Goal: Task Accomplishment & Management: Complete application form

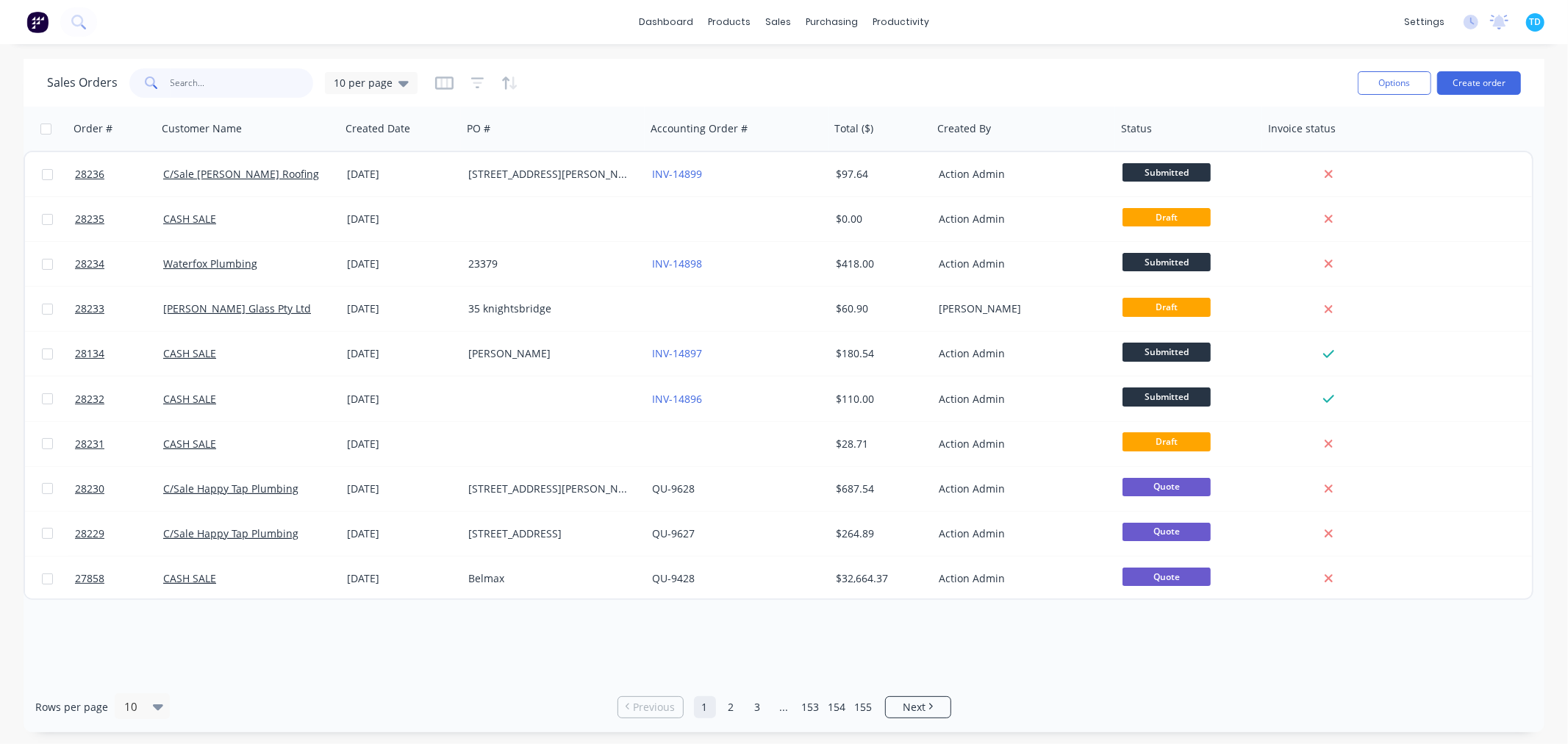
click at [226, 86] on input "text" at bounding box center [242, 83] width 144 height 29
click at [223, 85] on input "text" at bounding box center [242, 83] width 144 height 29
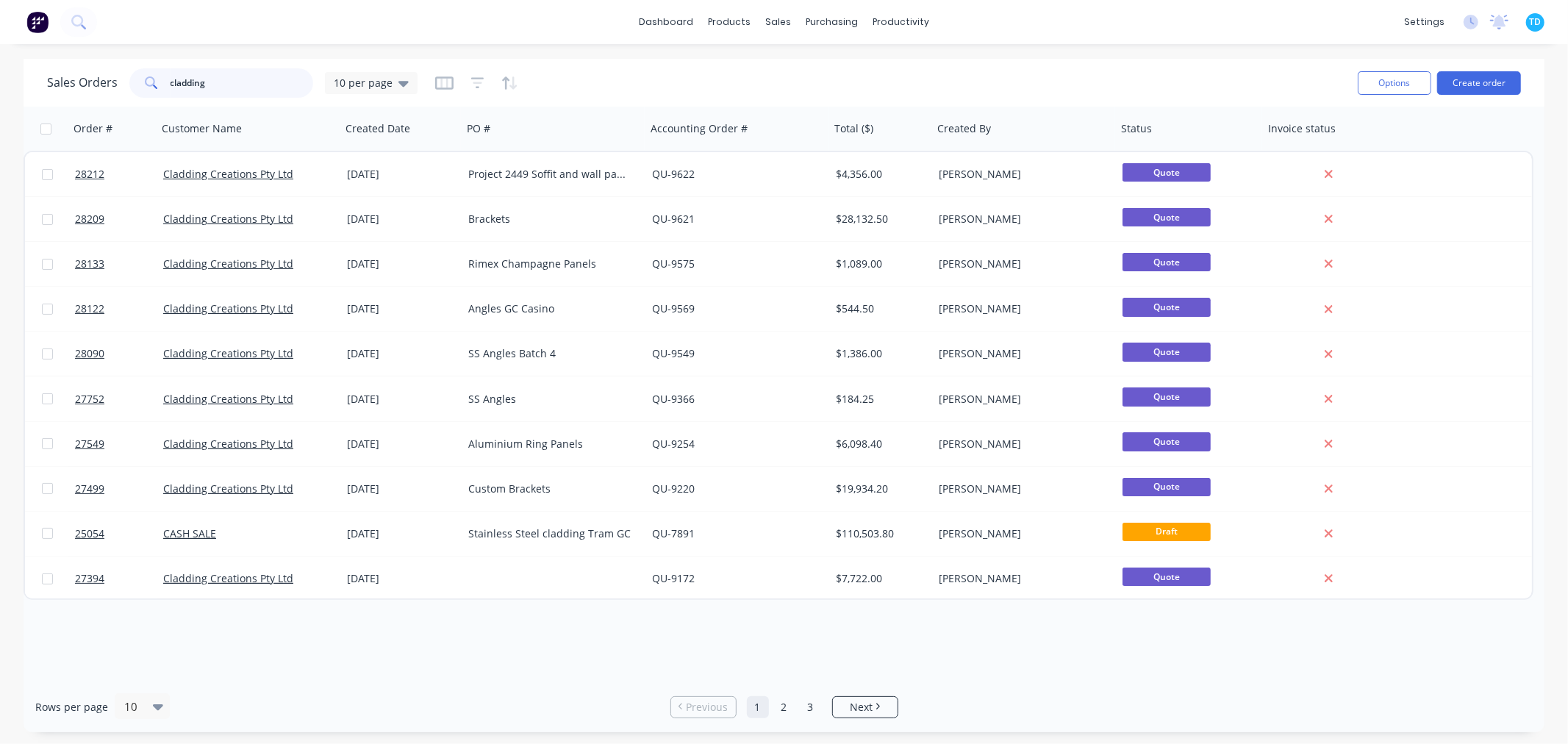
type input "cladding"
click at [542, 664] on div "Order # Customer Name Created Date PO # Accounting Order # Total ($) Created By…" at bounding box center [784, 394] width 1520 height 575
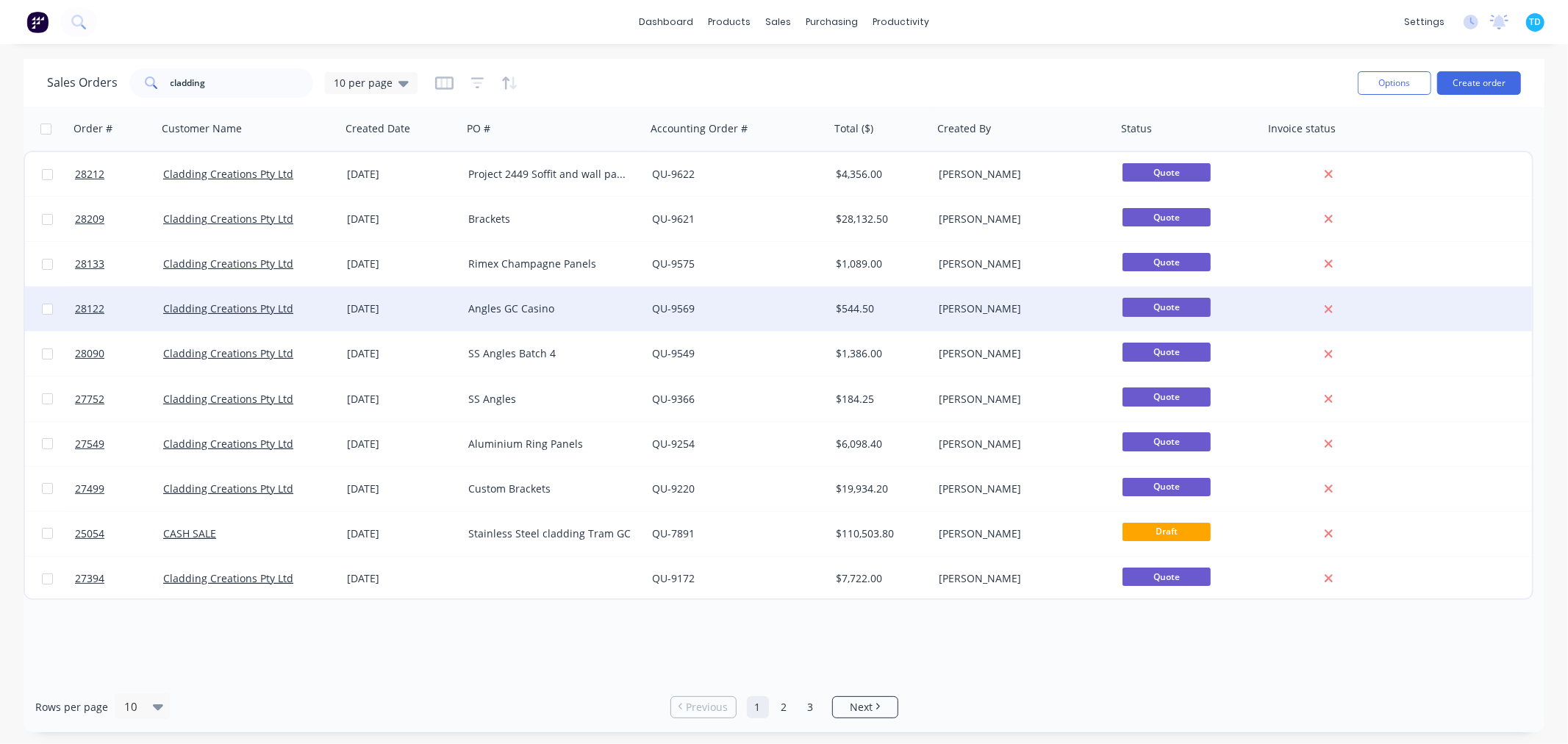
click at [518, 306] on div "Angles GC Casino" at bounding box center [550, 309] width 164 height 15
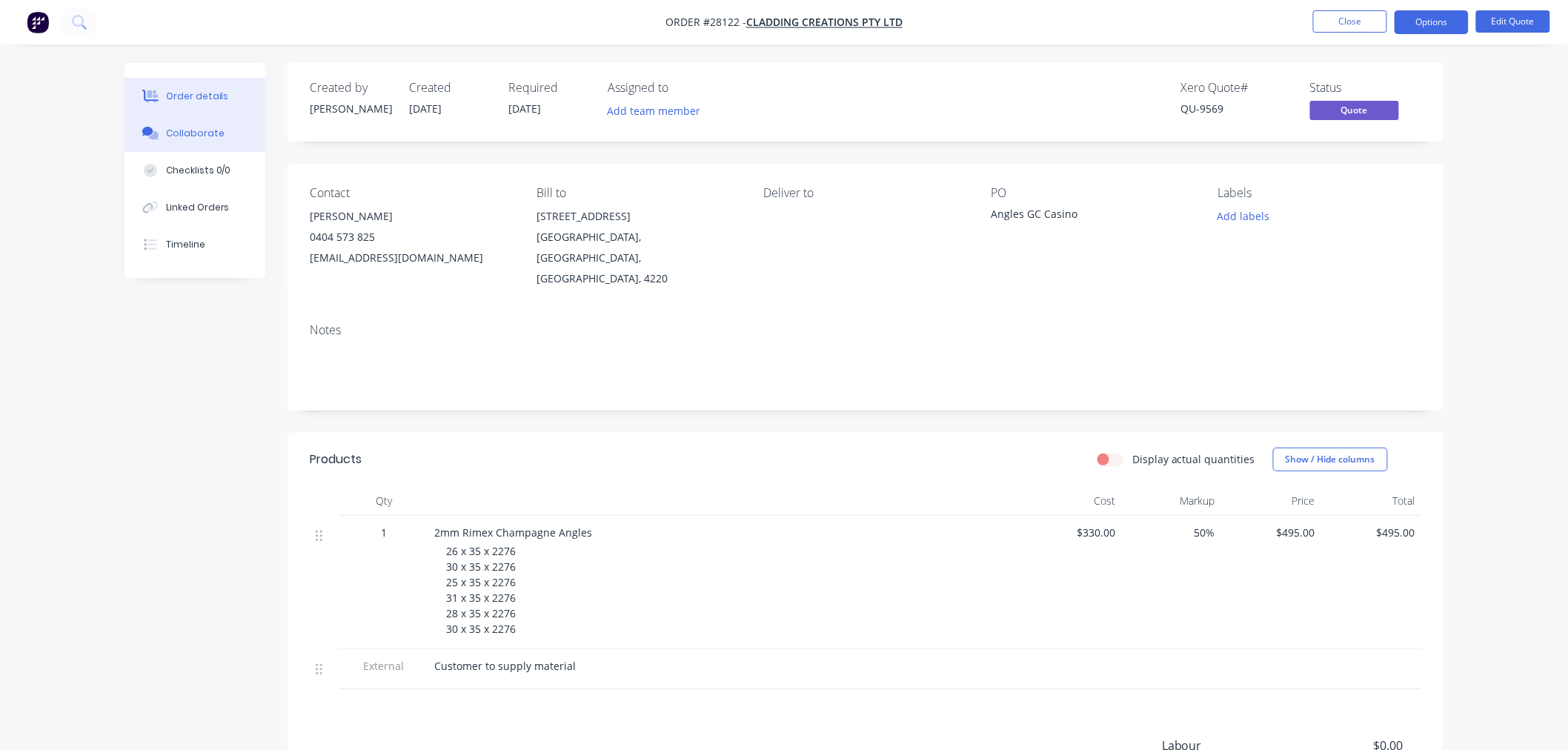
click at [183, 135] on div "Collaborate" at bounding box center [195, 134] width 59 height 13
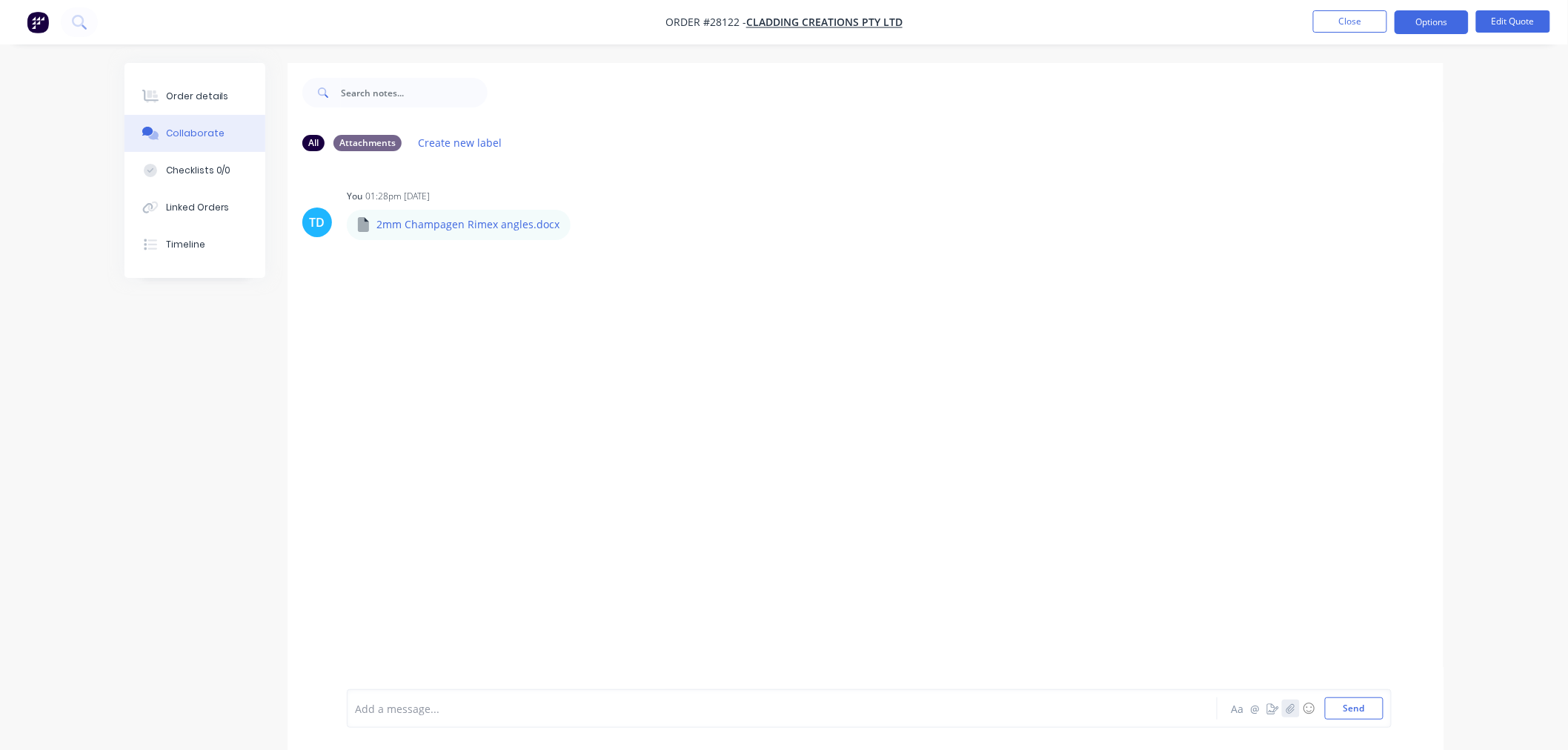
click at [1290, 714] on icon "button" at bounding box center [1290, 709] width 9 height 10
click at [1291, 713] on icon "button" at bounding box center [1290, 709] width 9 height 10
click at [1336, 705] on button "Send" at bounding box center [1354, 709] width 59 height 22
click at [1336, 12] on button "Close" at bounding box center [1350, 21] width 74 height 22
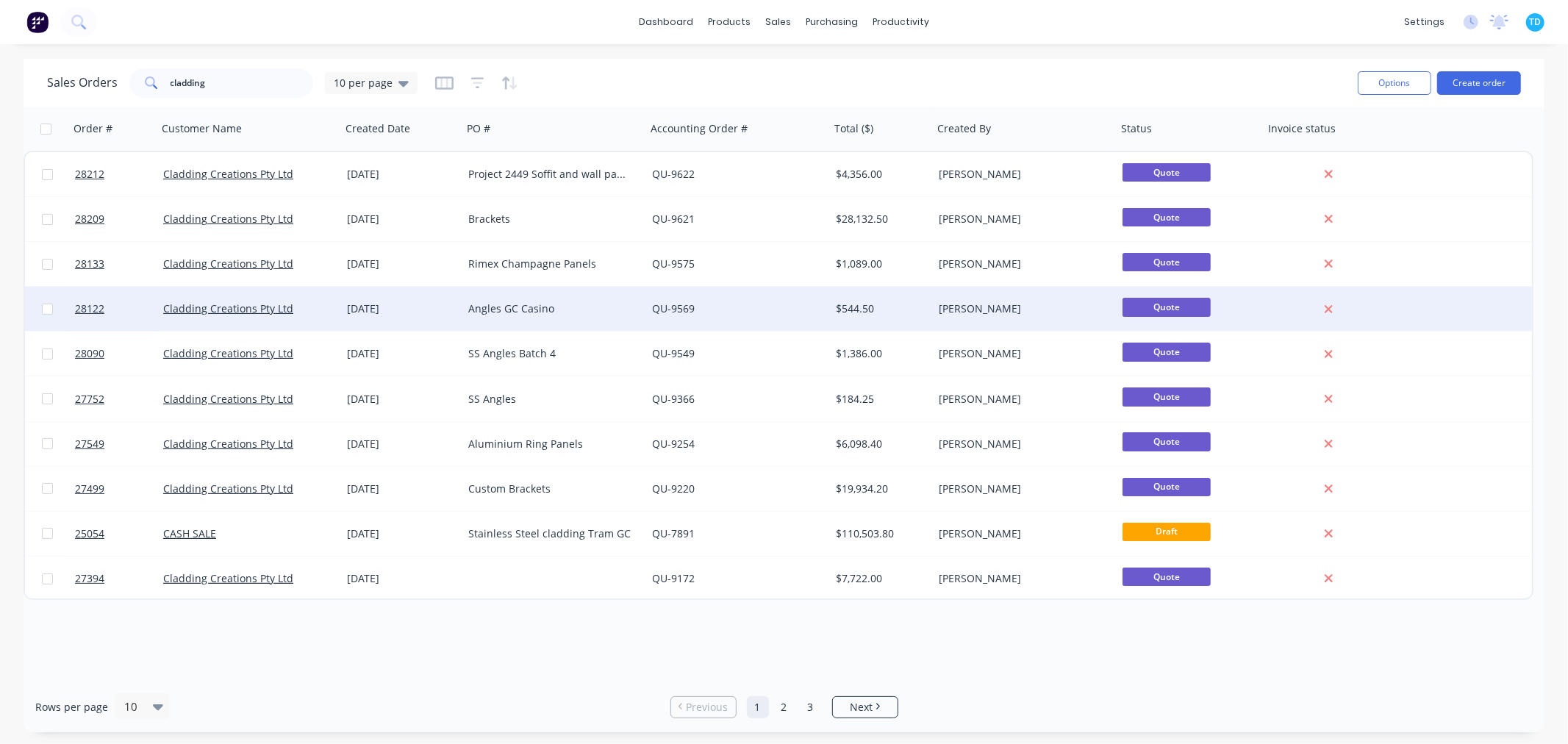
click at [533, 305] on div "Angles GC Casino" at bounding box center [550, 309] width 164 height 15
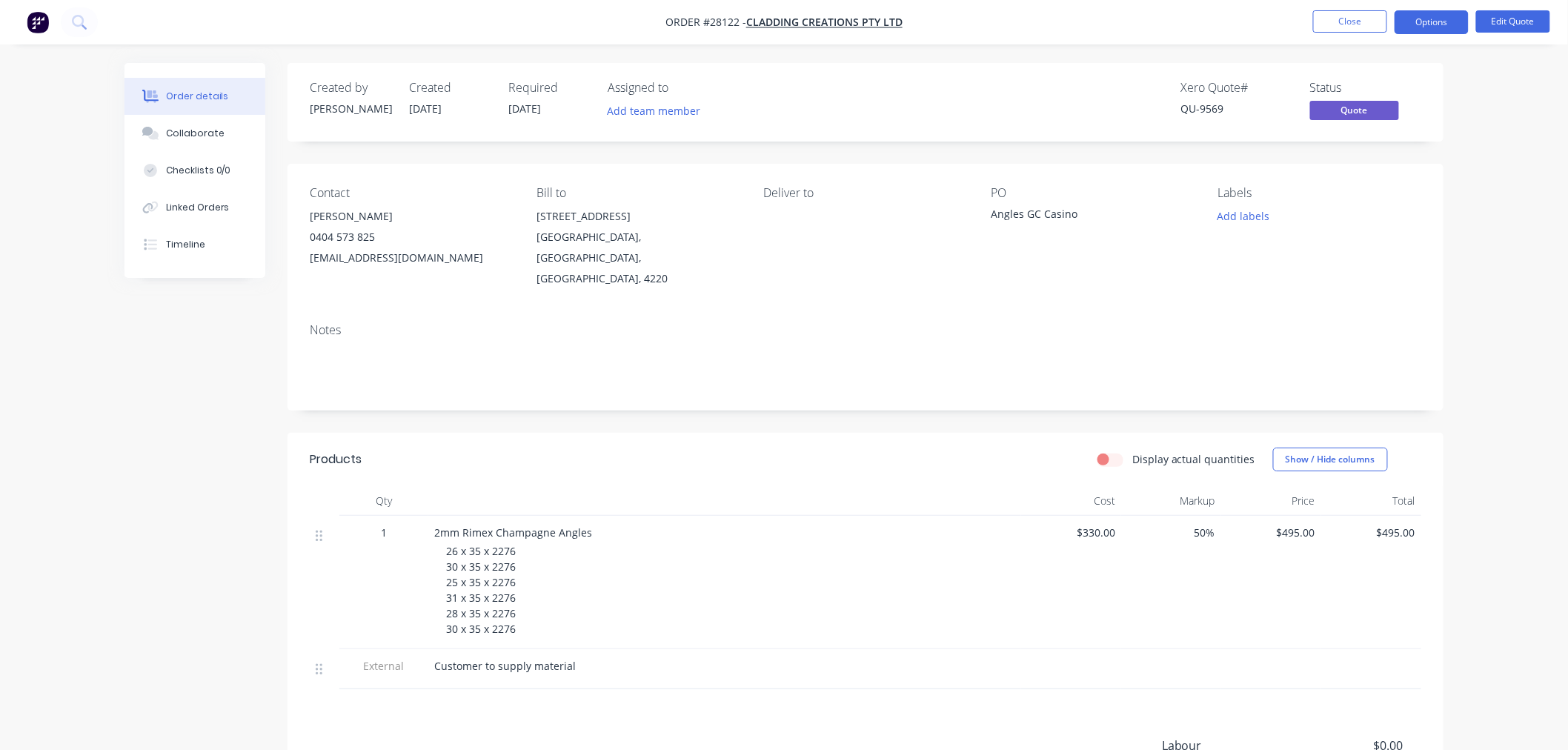
click at [1072, 211] on div "Angles GC Casino" at bounding box center [1083, 216] width 185 height 21
click at [1079, 214] on div "Angles GC Casino" at bounding box center [1083, 216] width 185 height 21
click at [1520, 32] on li "Edit Quote" at bounding box center [1513, 22] width 74 height 24
click at [1516, 28] on button "Edit Quote" at bounding box center [1513, 21] width 74 height 22
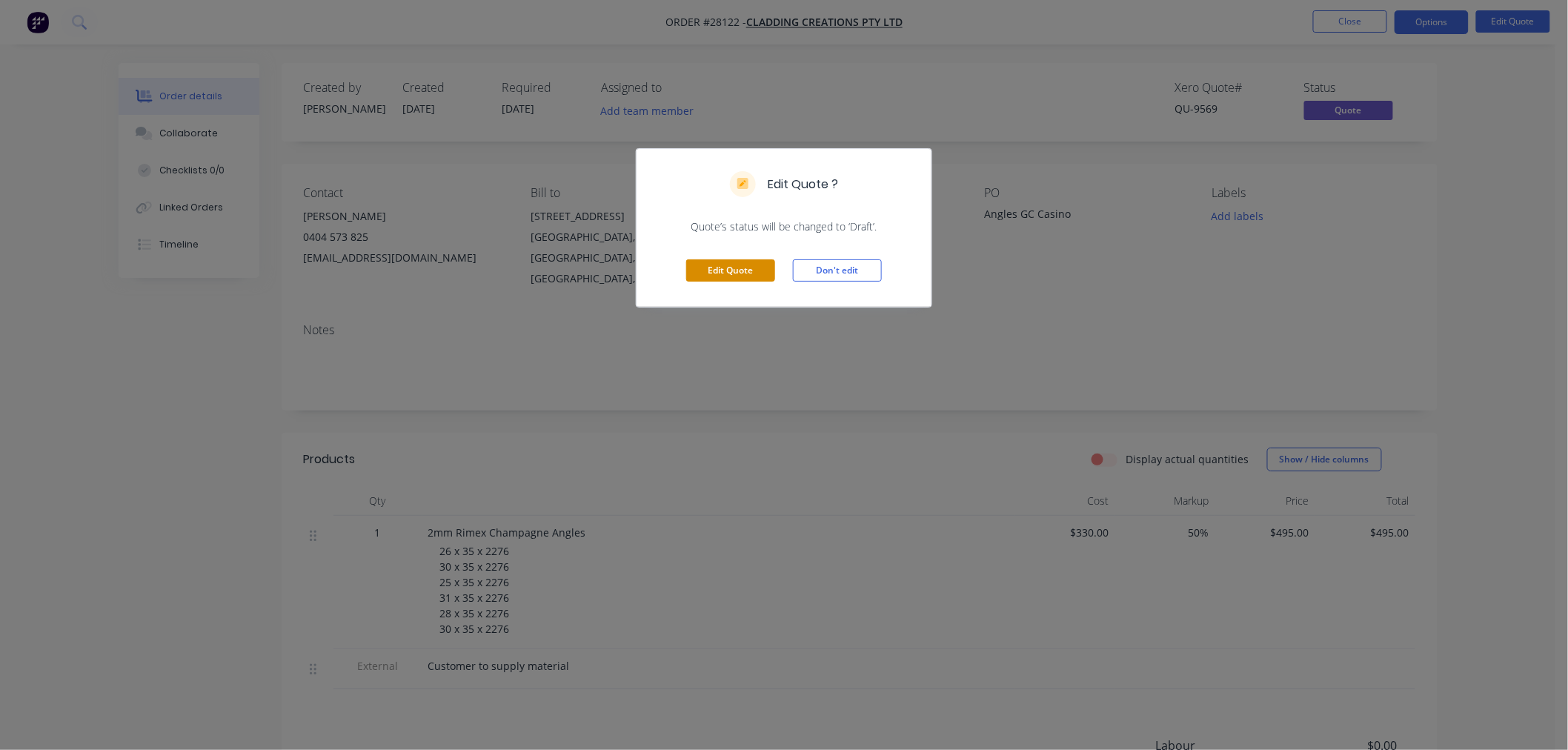
click at [753, 280] on button "Edit Quote" at bounding box center [731, 270] width 89 height 22
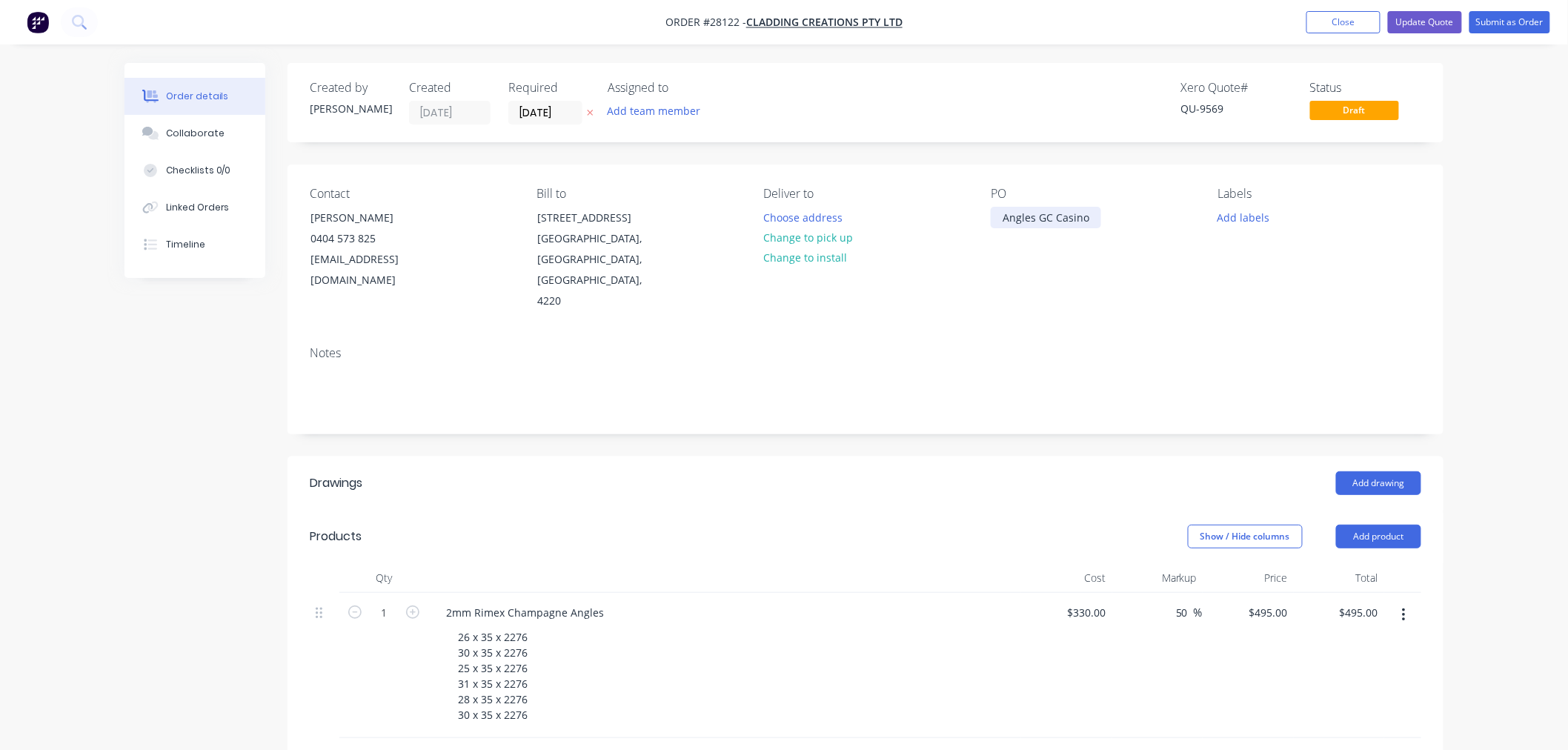
click at [1093, 215] on div "Angles GC Casino" at bounding box center [1046, 218] width 110 height 22
click at [1010, 232] on div "Angles GC Casino #469" at bounding box center [1046, 226] width 110 height 37
click at [958, 457] on header "Drawings Add drawing" at bounding box center [866, 483] width 1156 height 53
click at [554, 108] on input "[DATE]" at bounding box center [545, 113] width 72 height 22
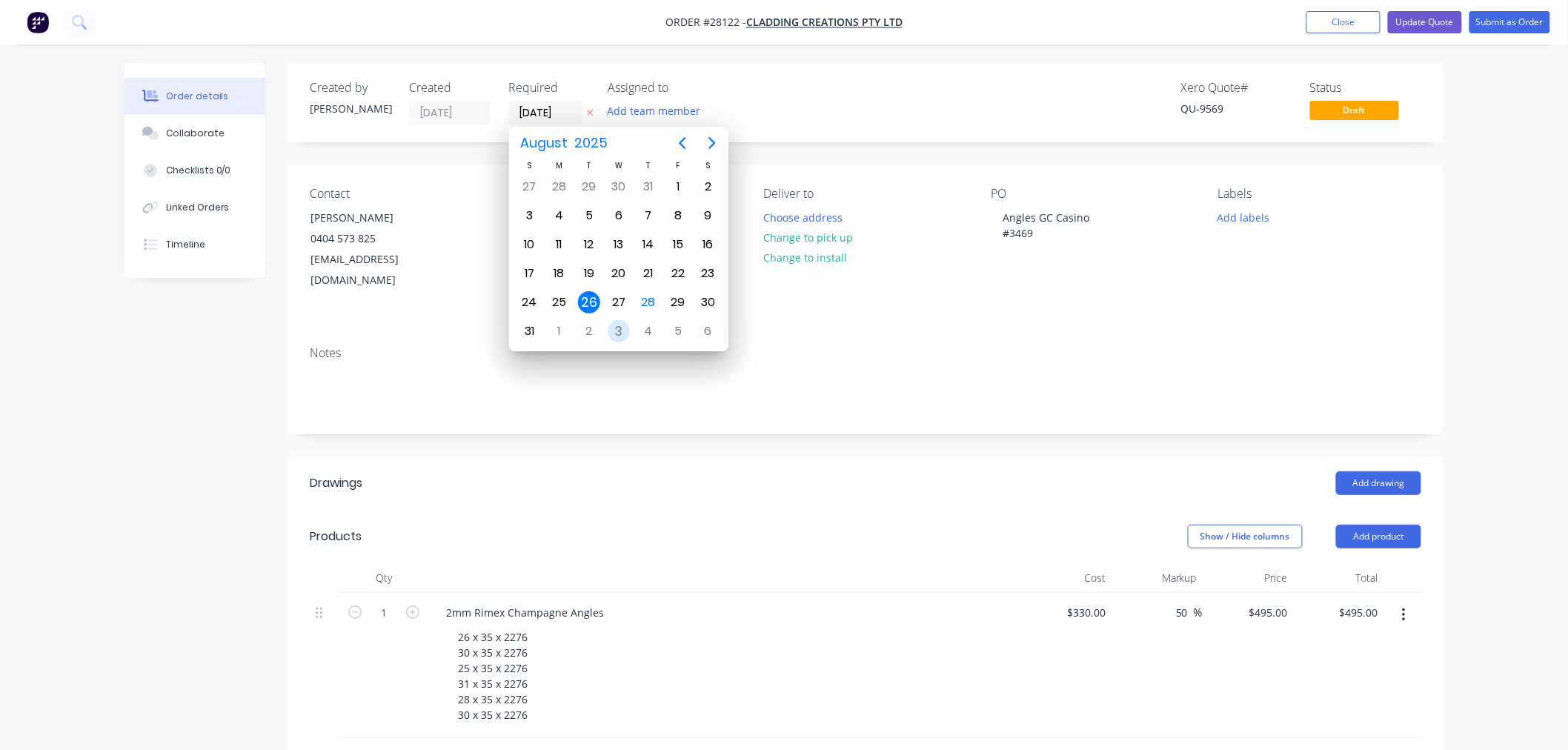
click at [622, 327] on div "3" at bounding box center [618, 332] width 22 height 22
type input "[DATE]"
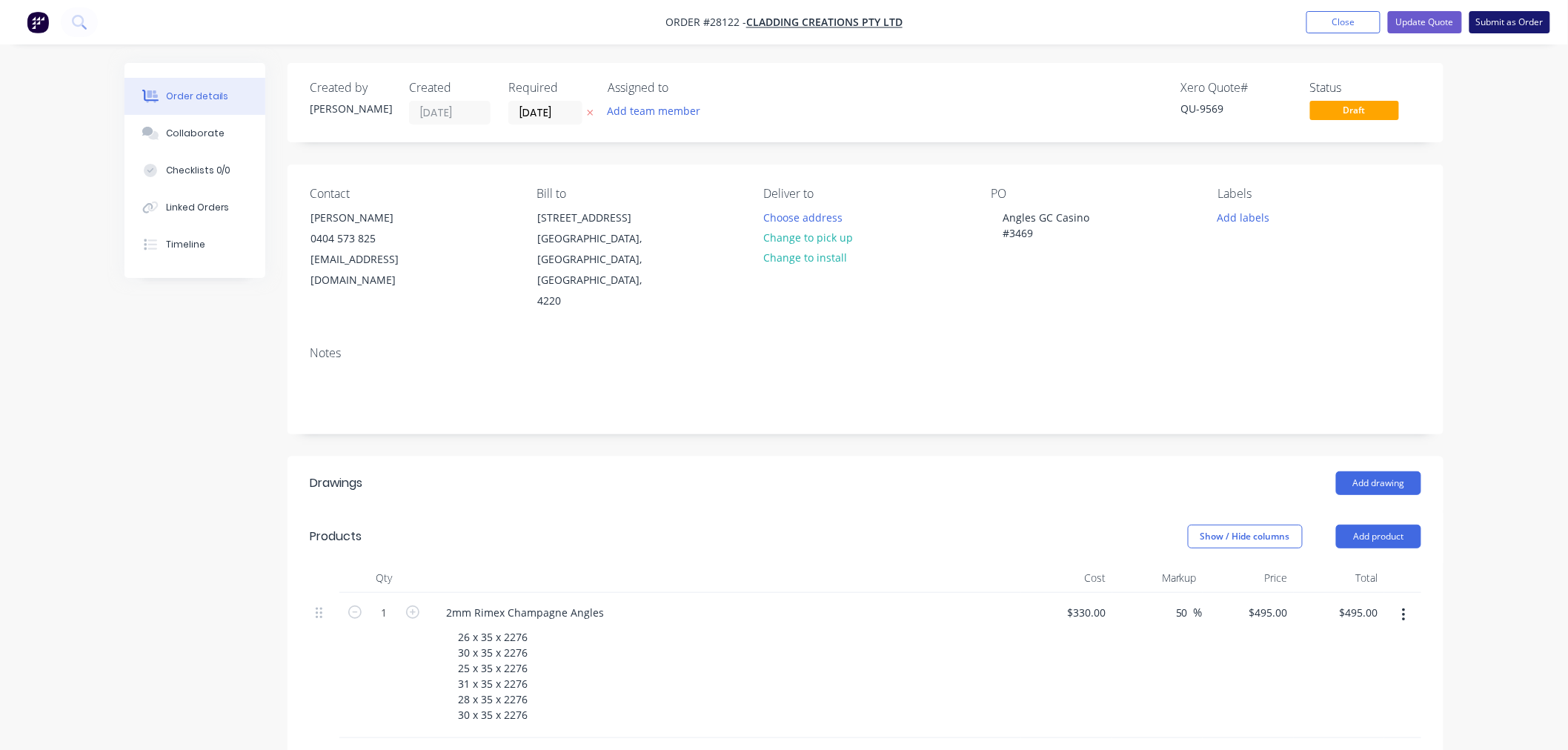
click at [1496, 17] on button "Submit as Order" at bounding box center [1510, 22] width 81 height 22
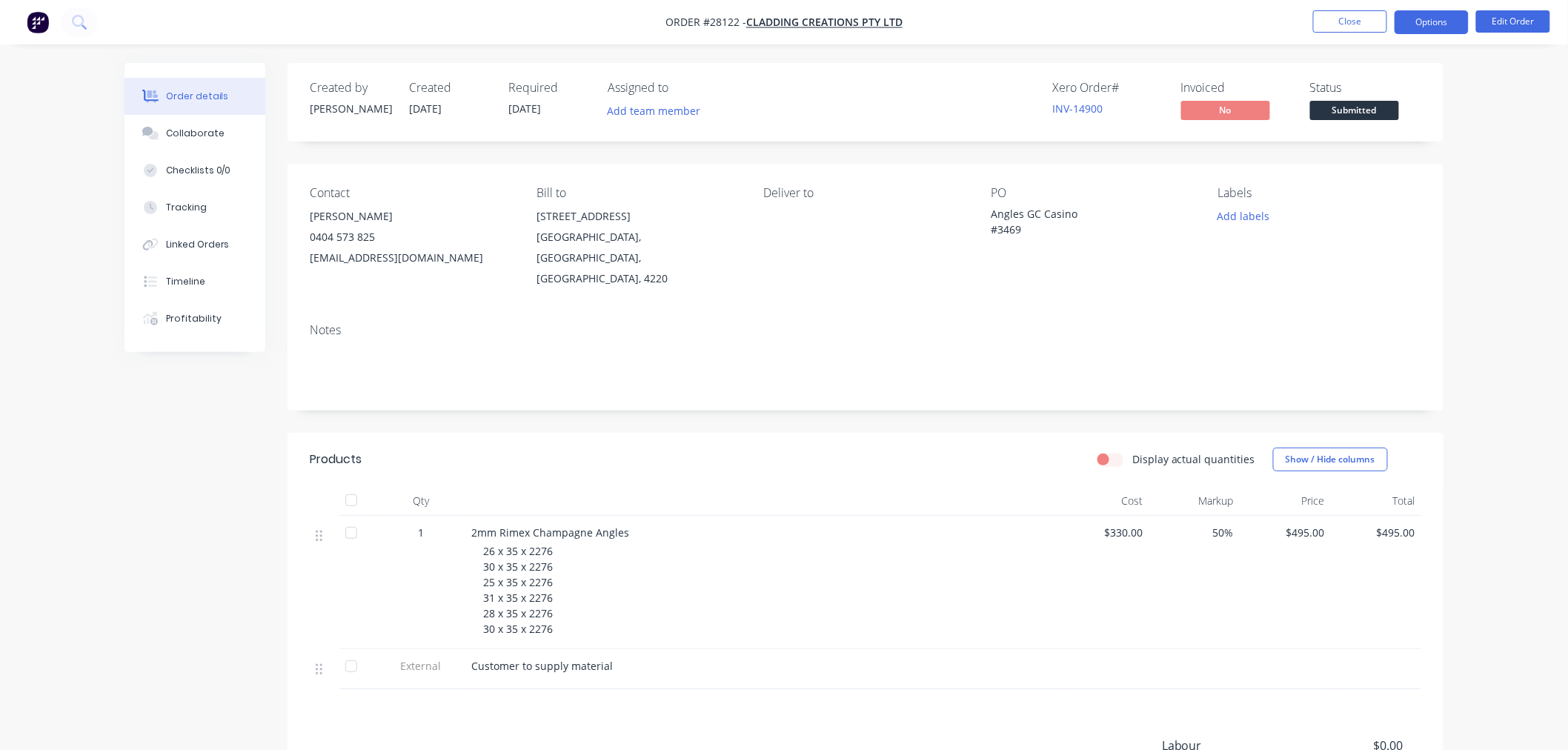
click at [1423, 17] on button "Options" at bounding box center [1432, 22] width 74 height 24
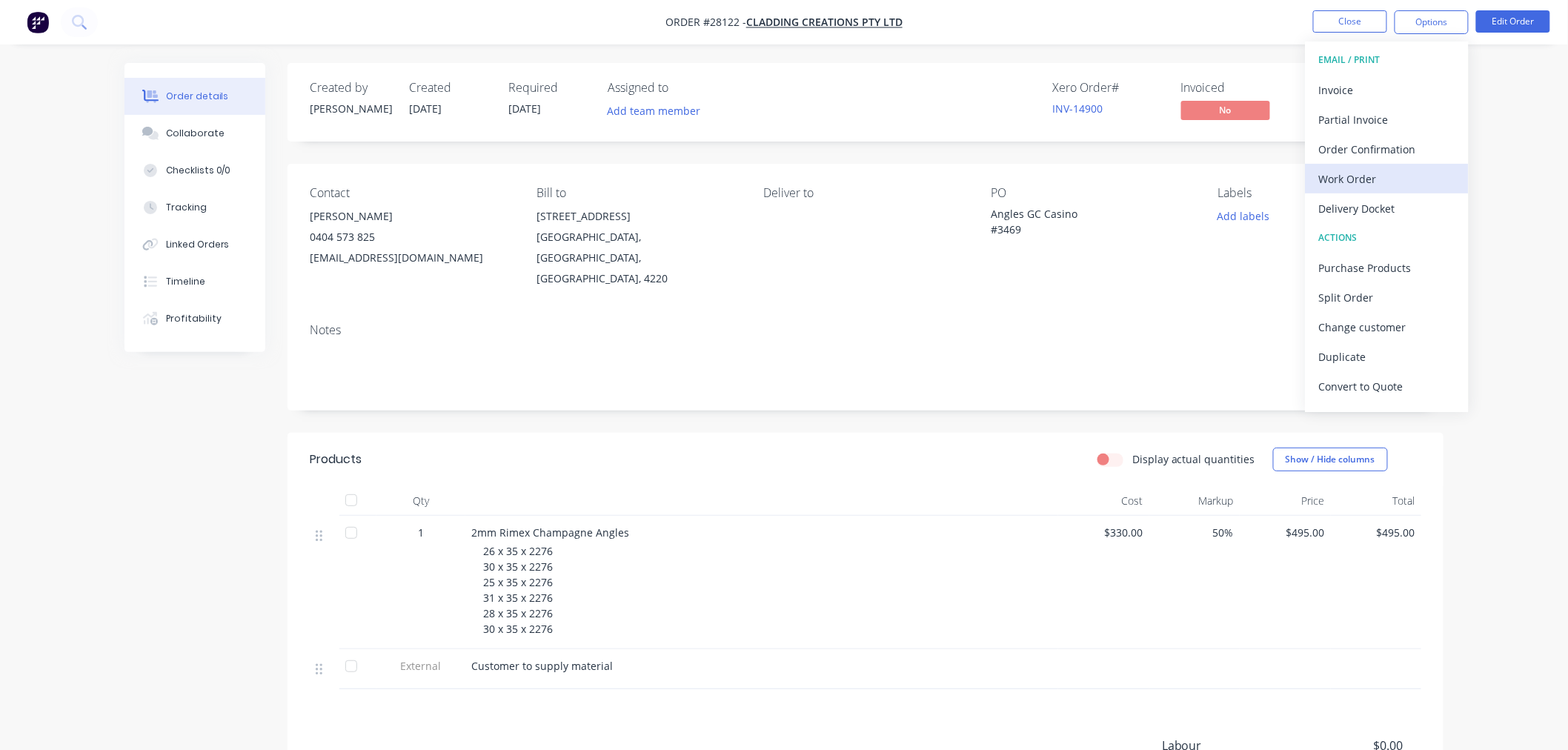
click at [1360, 171] on div "Work Order" at bounding box center [1387, 179] width 136 height 22
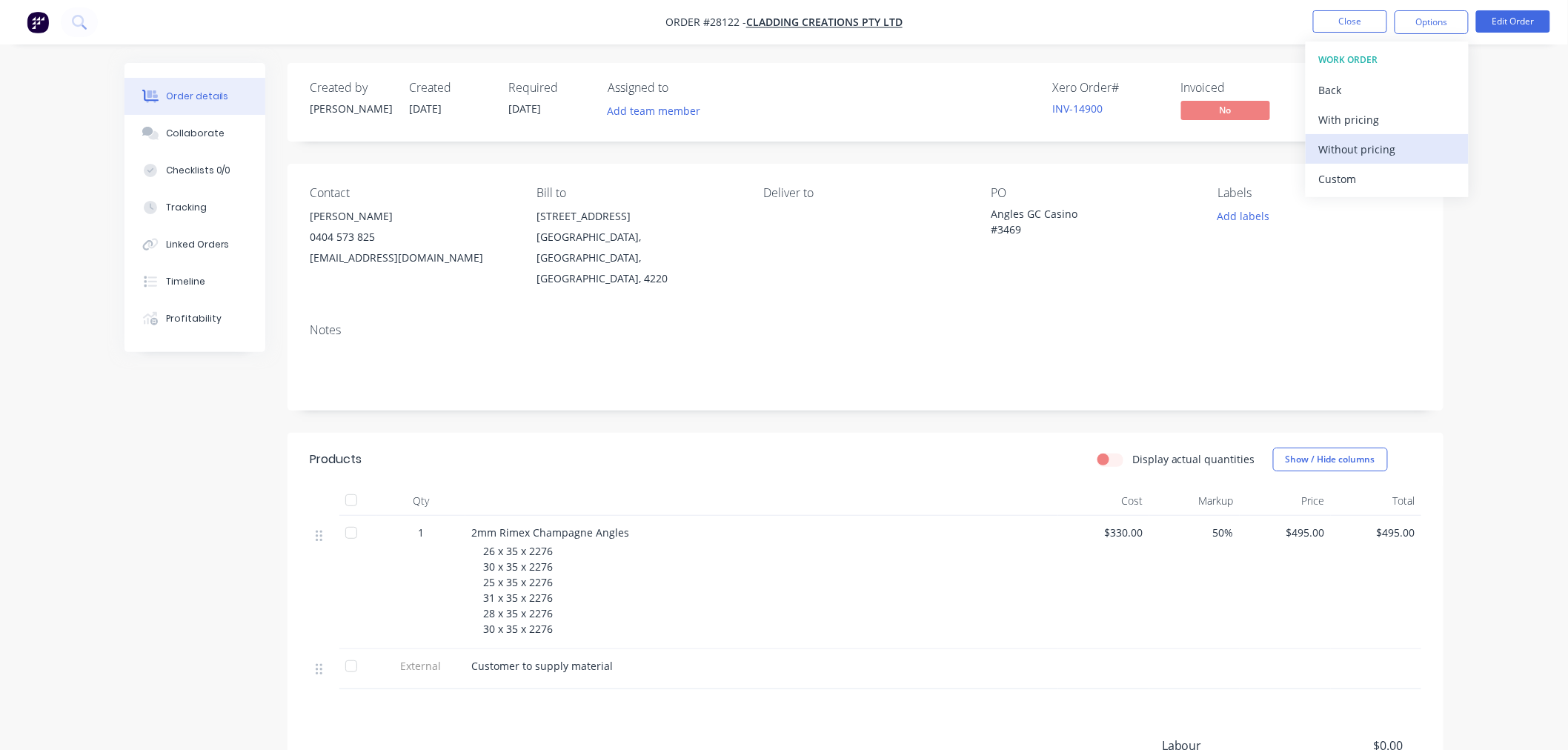
click at [1359, 144] on div "Without pricing" at bounding box center [1387, 150] width 136 height 22
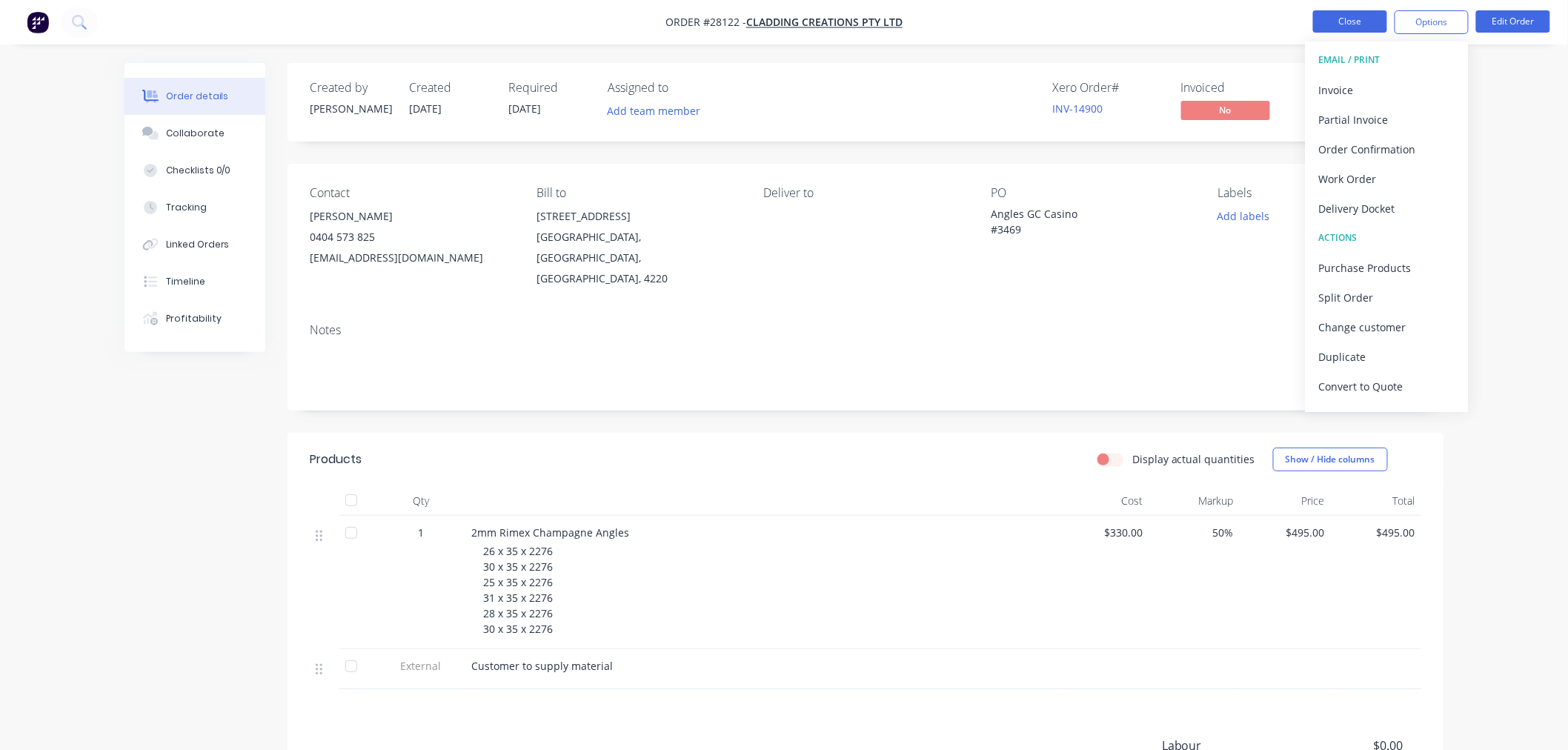
click at [1358, 22] on button "Close" at bounding box center [1350, 21] width 74 height 22
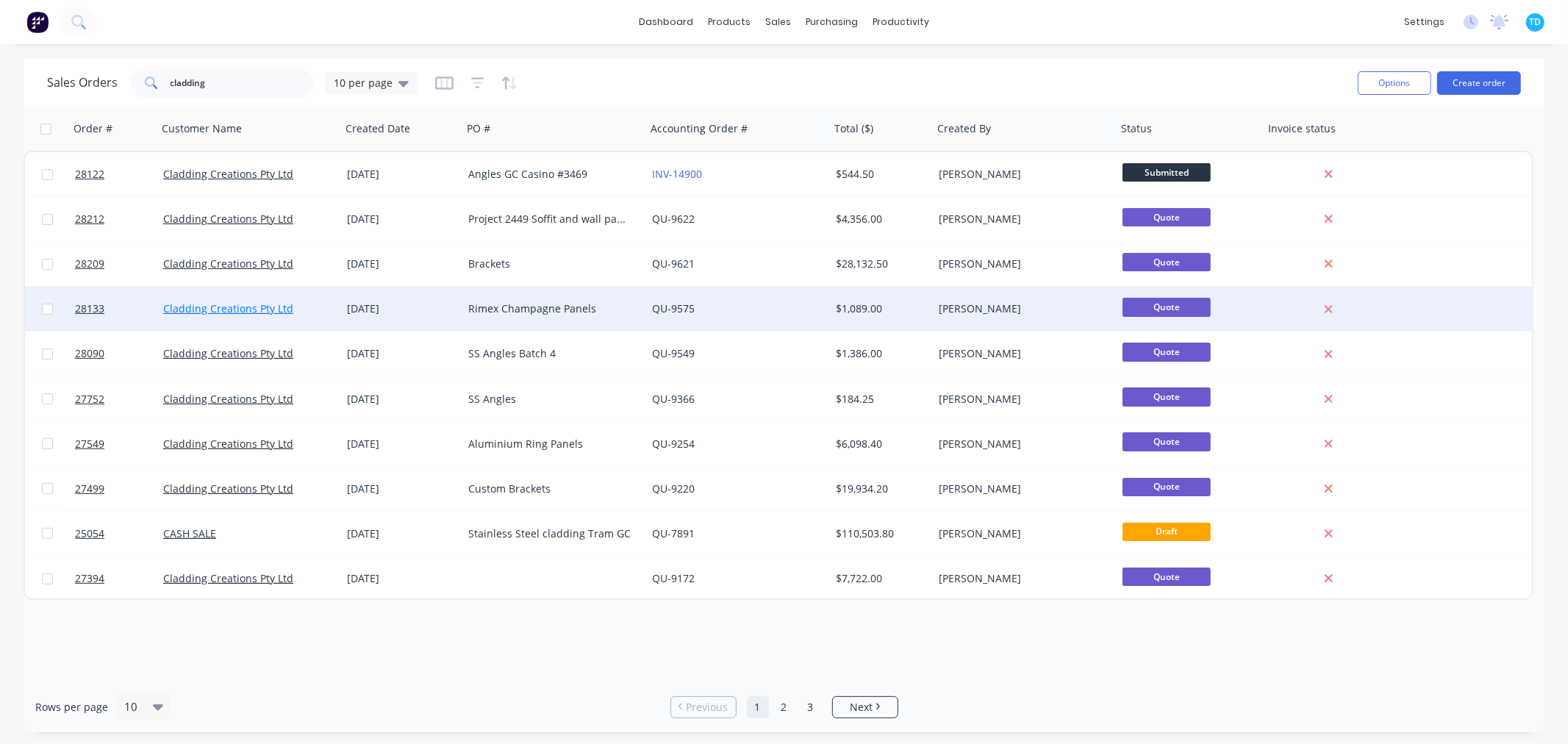
click at [252, 306] on link "Cladding Creations Pty Ltd" at bounding box center [229, 308] width 130 height 14
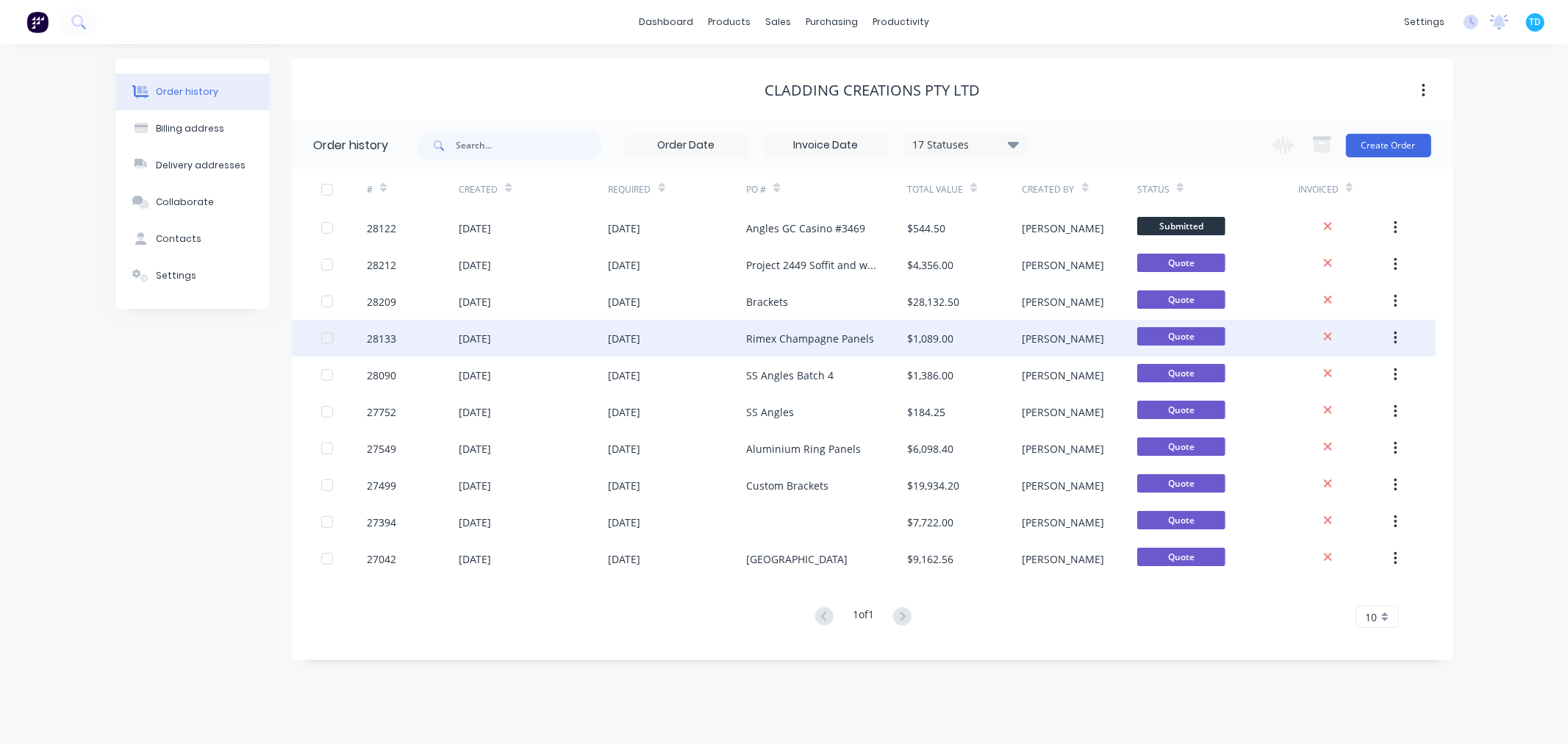
click at [812, 335] on div "Rimex Champagne Panels" at bounding box center [809, 338] width 128 height 15
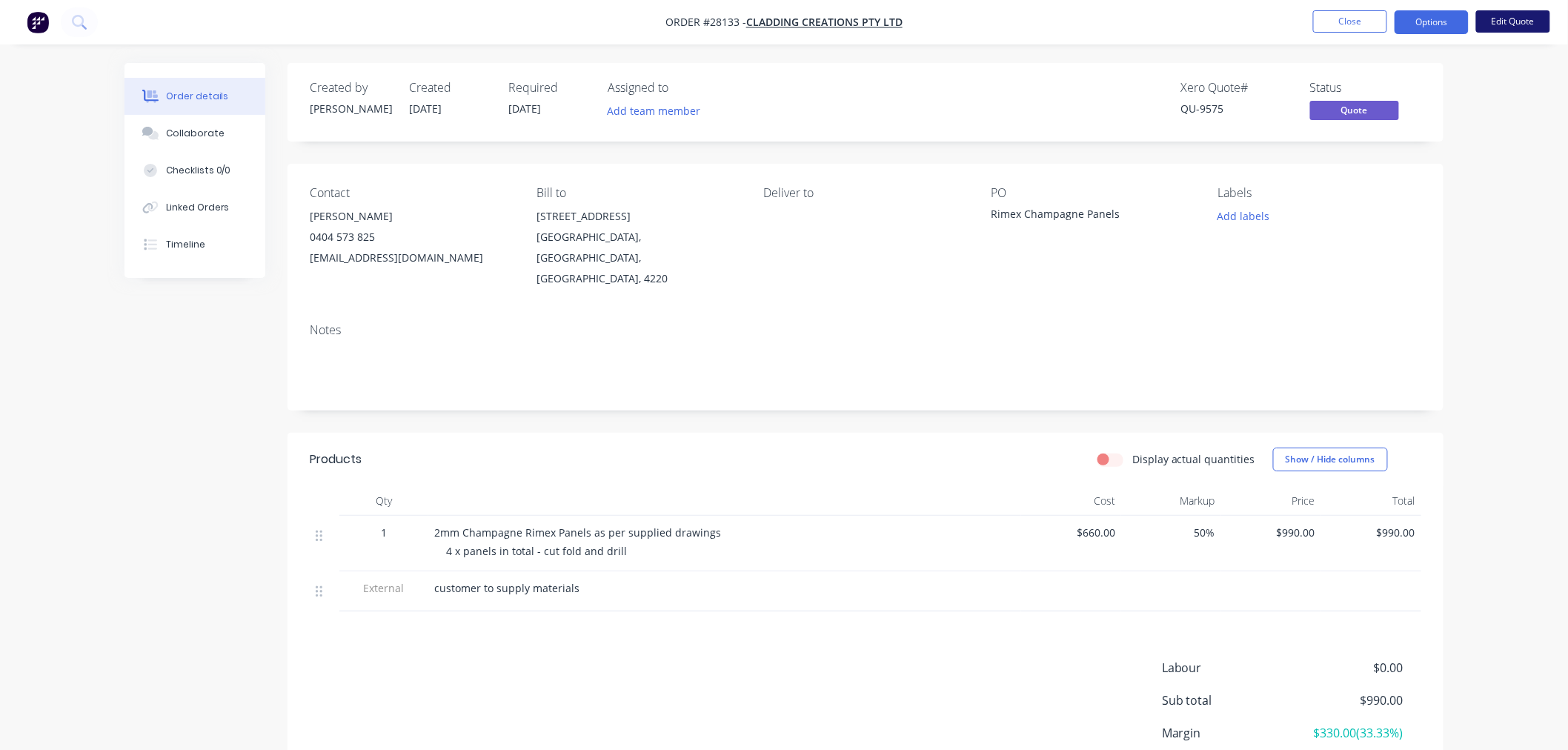
click at [1507, 12] on button "Edit Quote" at bounding box center [1513, 21] width 74 height 22
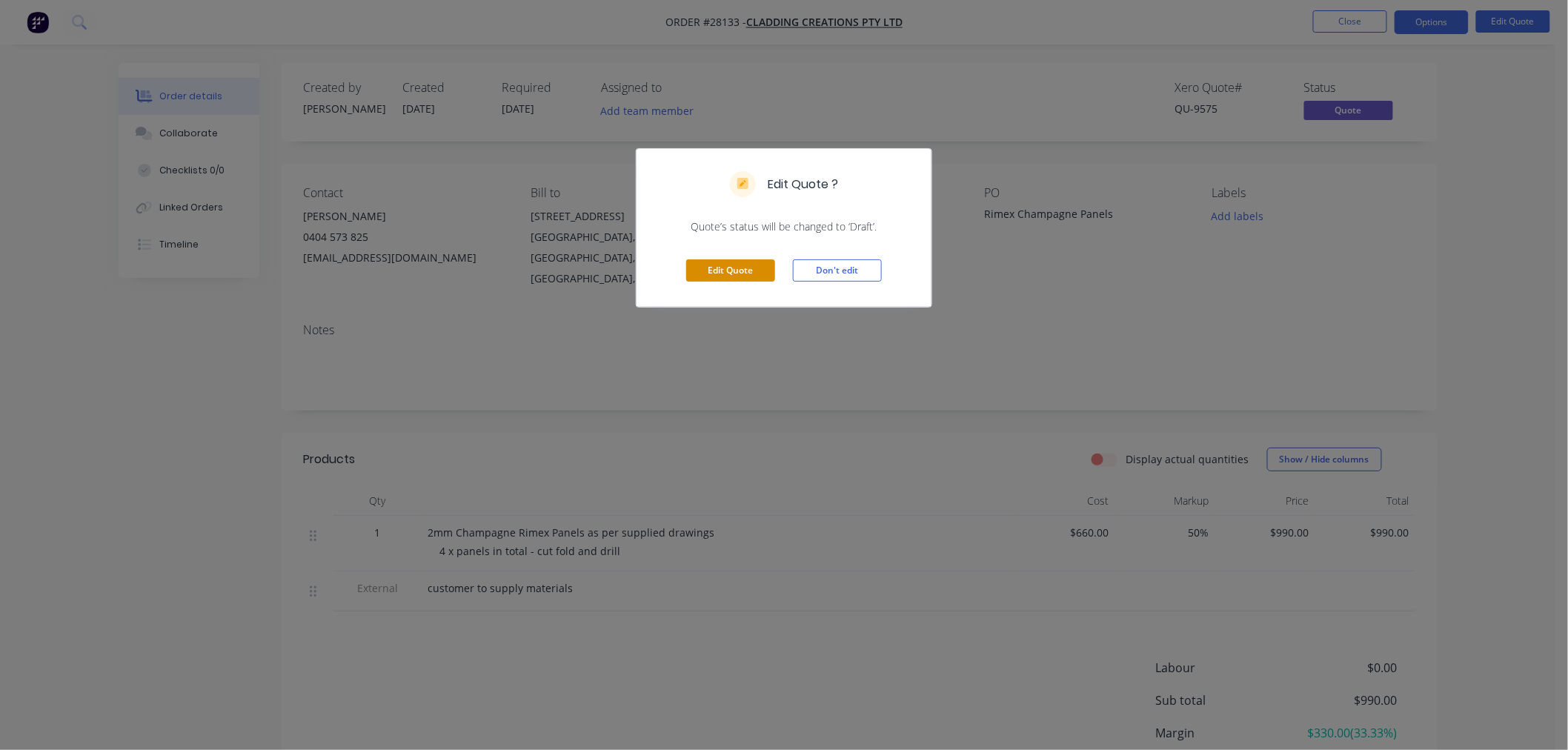
click at [759, 270] on button "Edit Quote" at bounding box center [731, 270] width 89 height 22
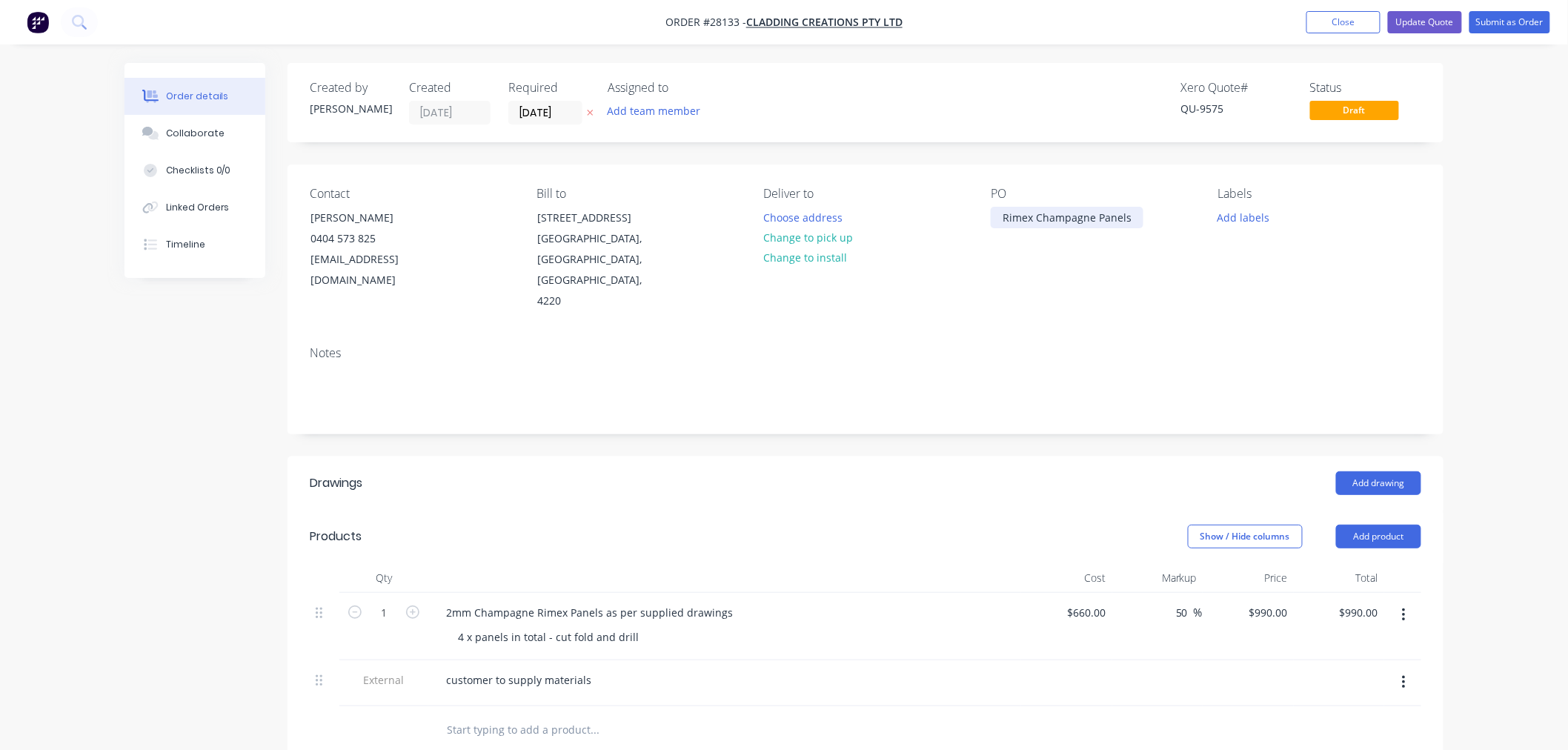
click at [1134, 213] on div "Rimex Champagne Panels" at bounding box center [1067, 218] width 152 height 22
drag, startPoint x: 196, startPoint y: 134, endPoint x: 261, endPoint y: 163, distance: 71.2
click at [196, 134] on div "Collaborate" at bounding box center [195, 134] width 59 height 13
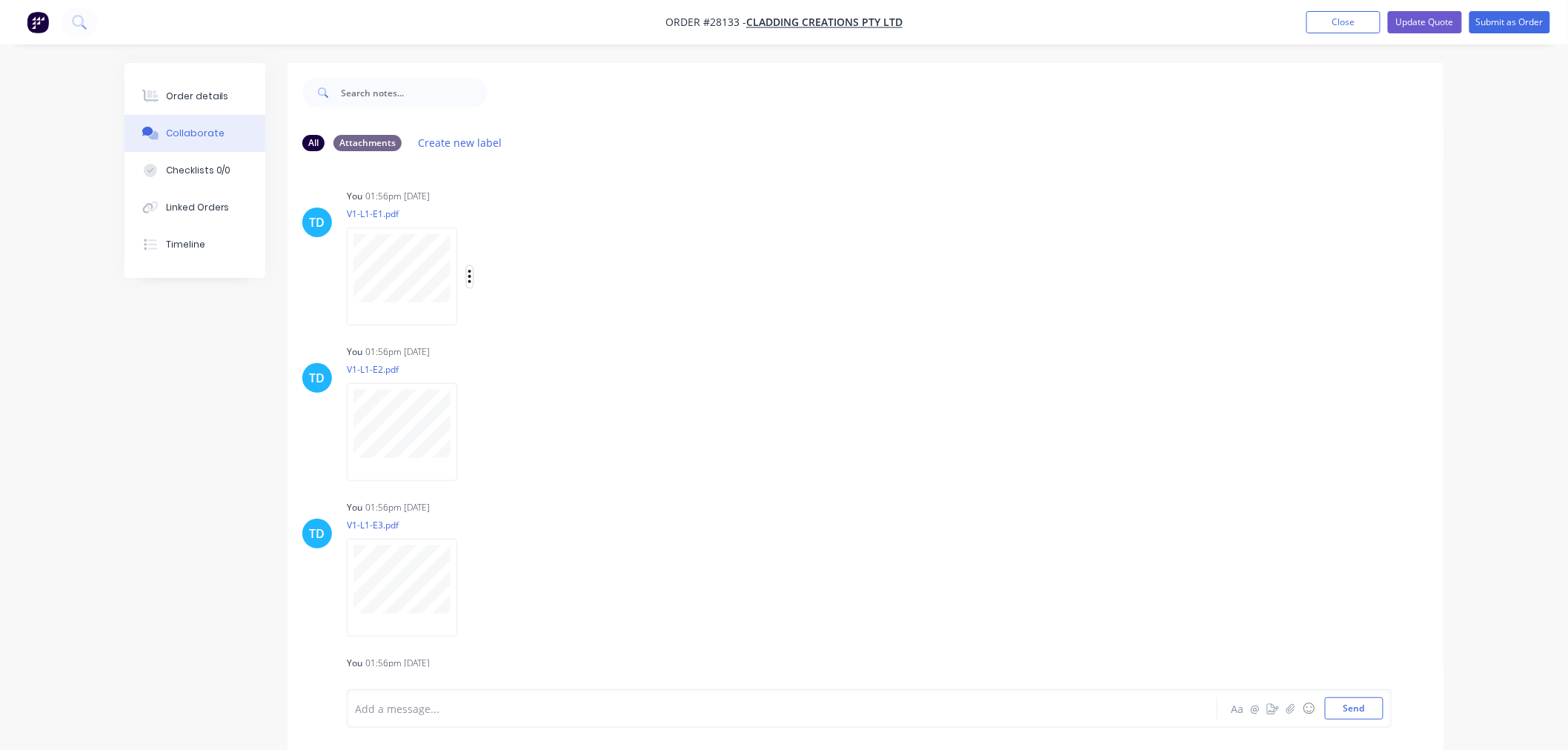
click at [469, 271] on icon "button" at bounding box center [469, 277] width 4 height 17
click at [520, 343] on button "Delete" at bounding box center [567, 349] width 167 height 34
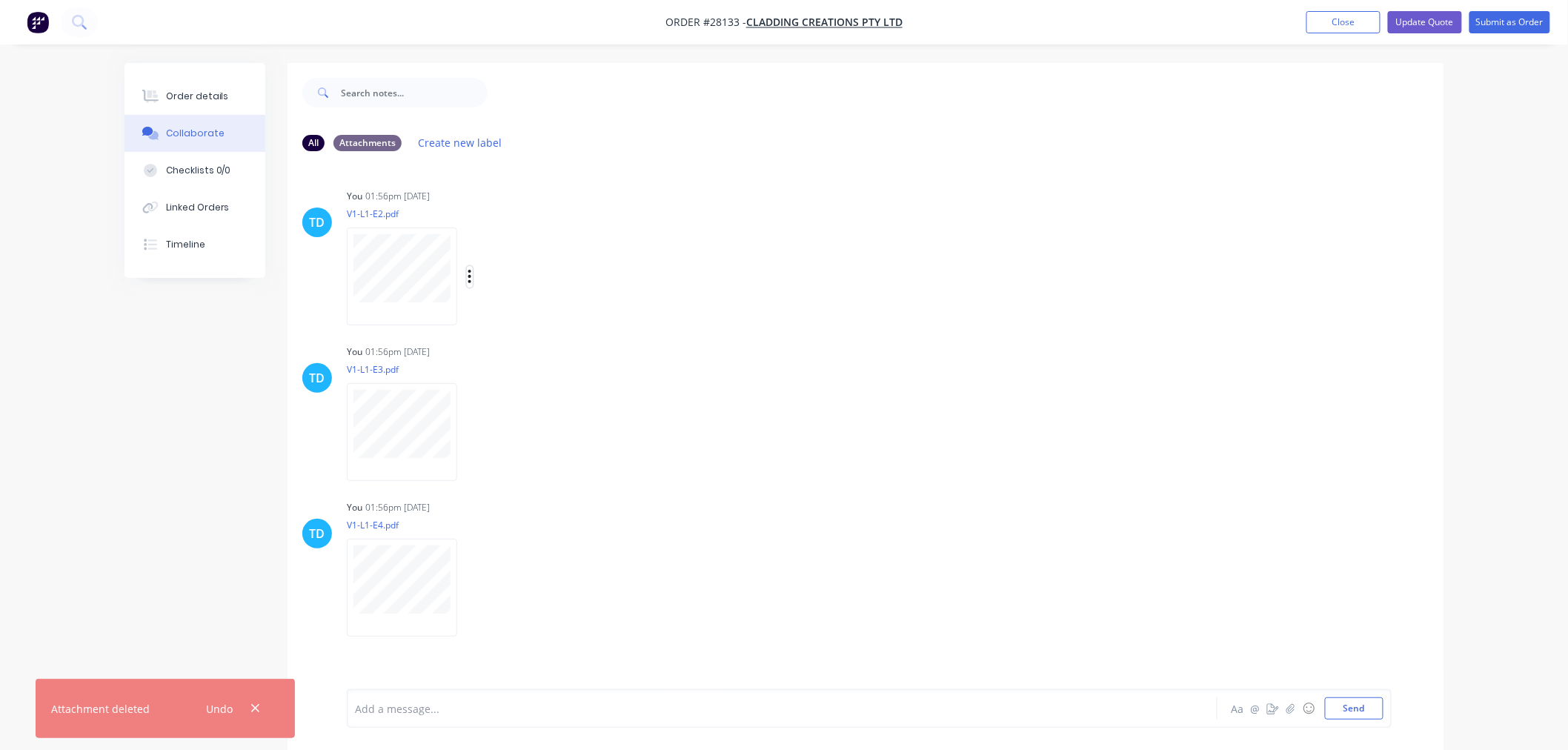
click at [469, 271] on icon "button" at bounding box center [470, 277] width 3 height 13
click at [501, 342] on button "Delete" at bounding box center [567, 349] width 167 height 34
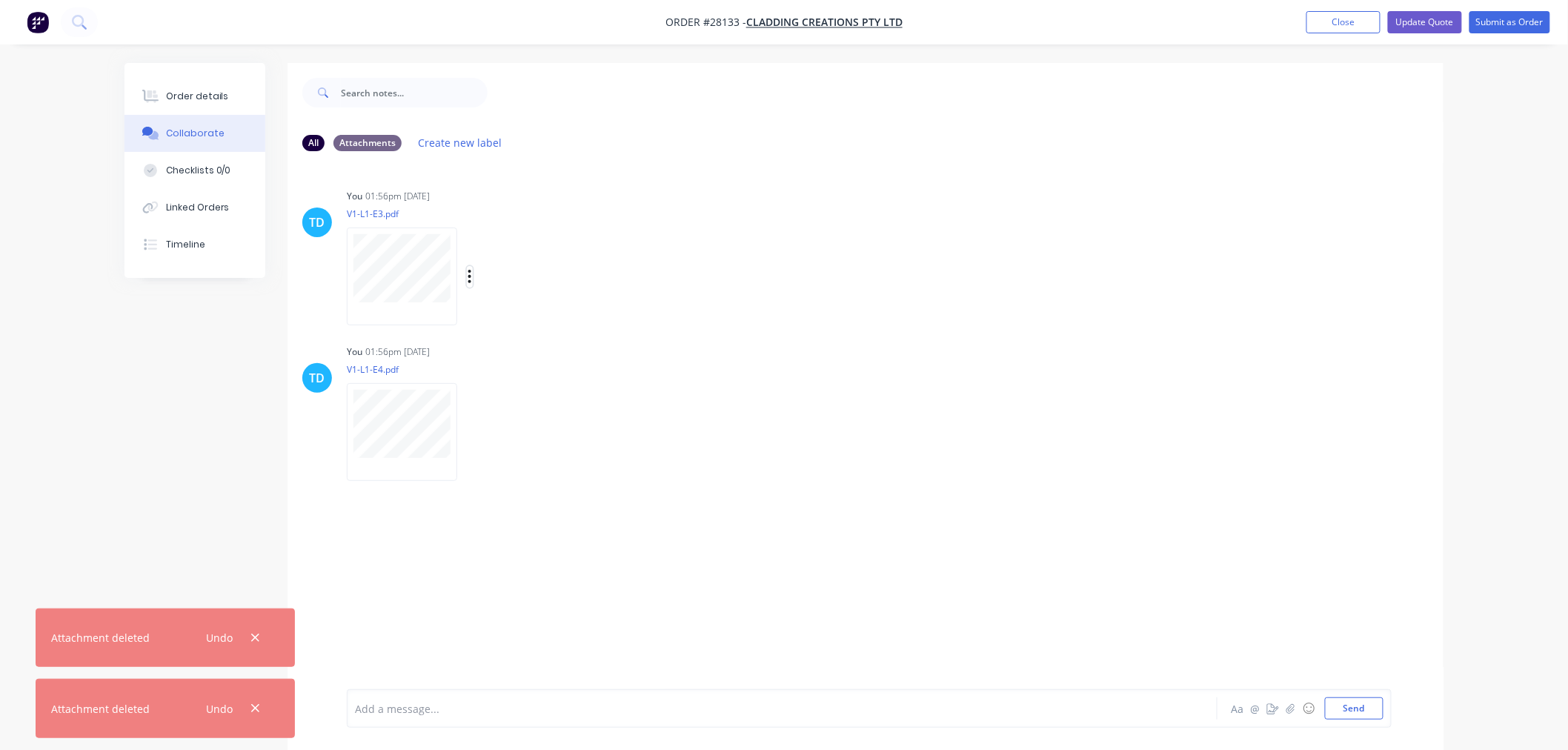
click at [468, 276] on icon "button" at bounding box center [469, 277] width 4 height 17
click at [499, 341] on button "Delete" at bounding box center [567, 349] width 167 height 34
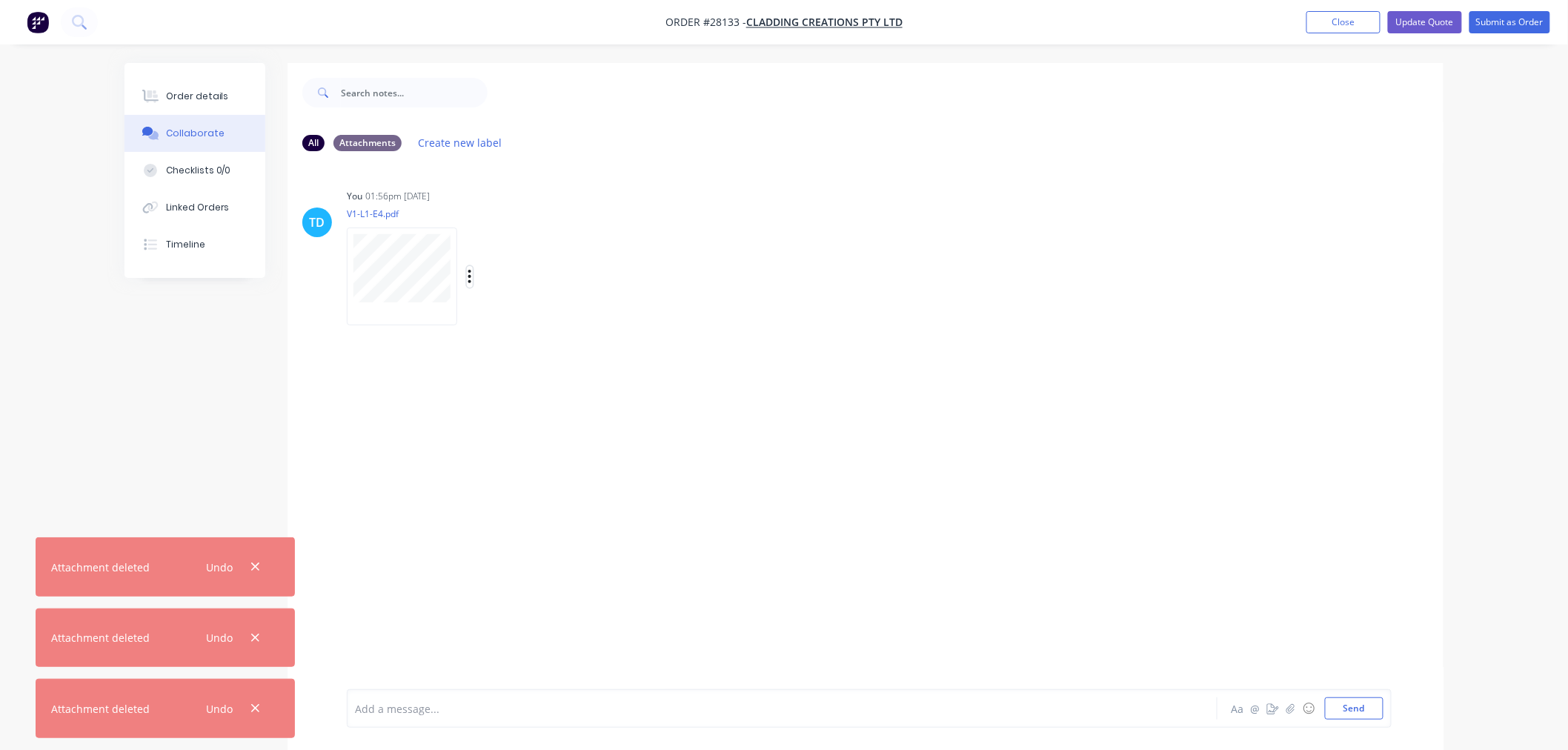
click at [468, 275] on icon "button" at bounding box center [469, 277] width 4 height 17
click at [501, 347] on button "Delete" at bounding box center [567, 349] width 167 height 34
click at [1290, 706] on icon "button" at bounding box center [1290, 709] width 9 height 10
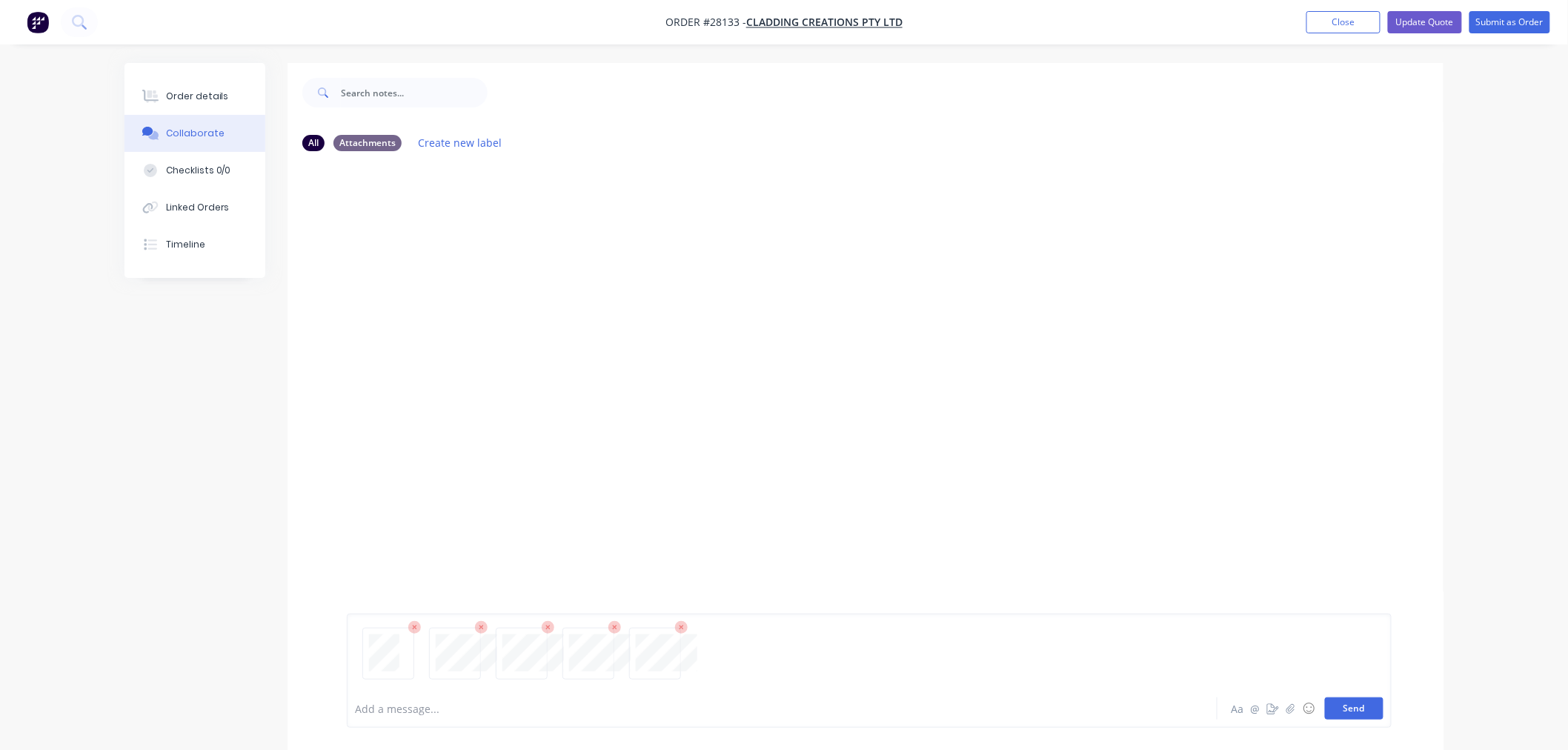
click at [1366, 709] on button "Send" at bounding box center [1354, 709] width 59 height 22
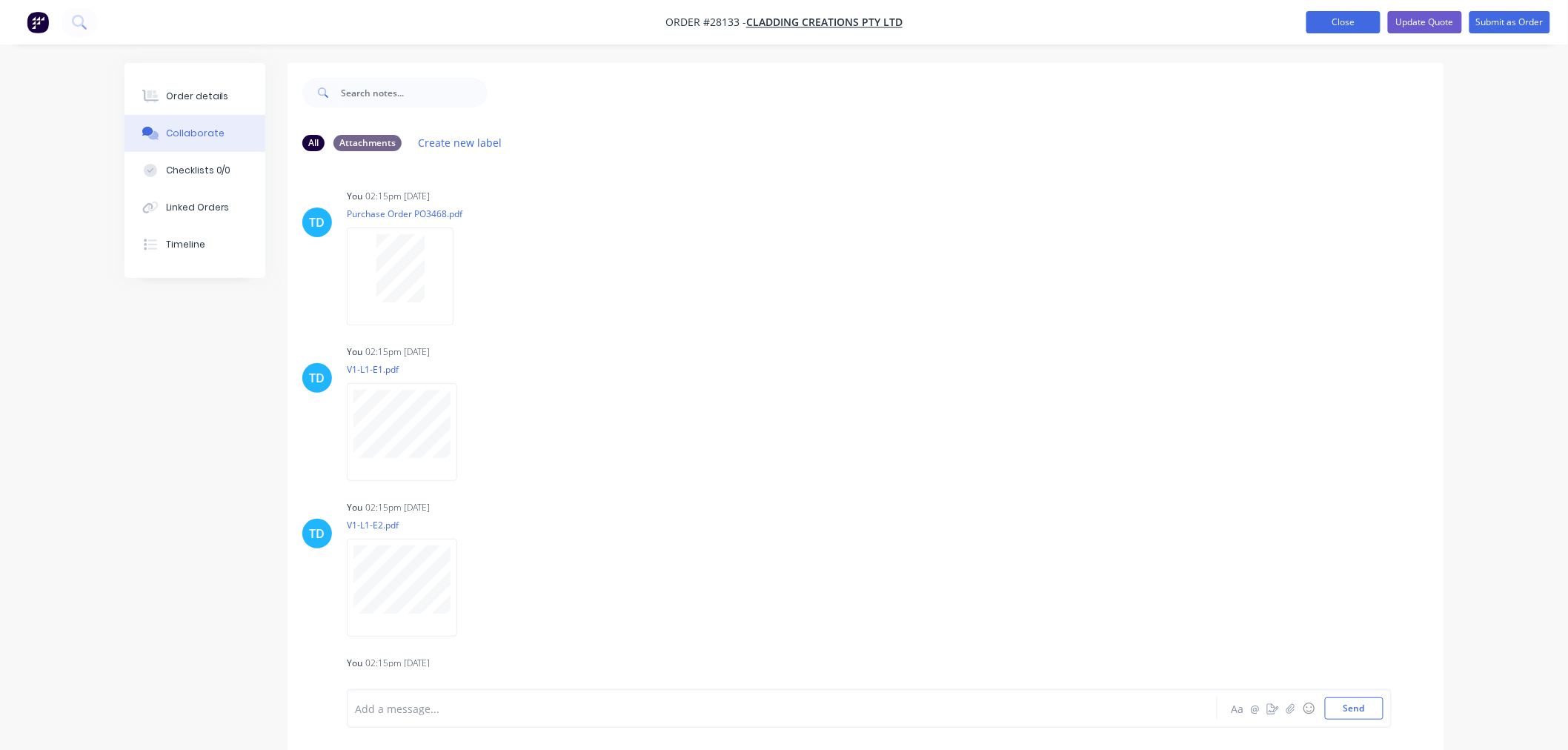
click at [1321, 17] on button "Close" at bounding box center [1343, 22] width 74 height 22
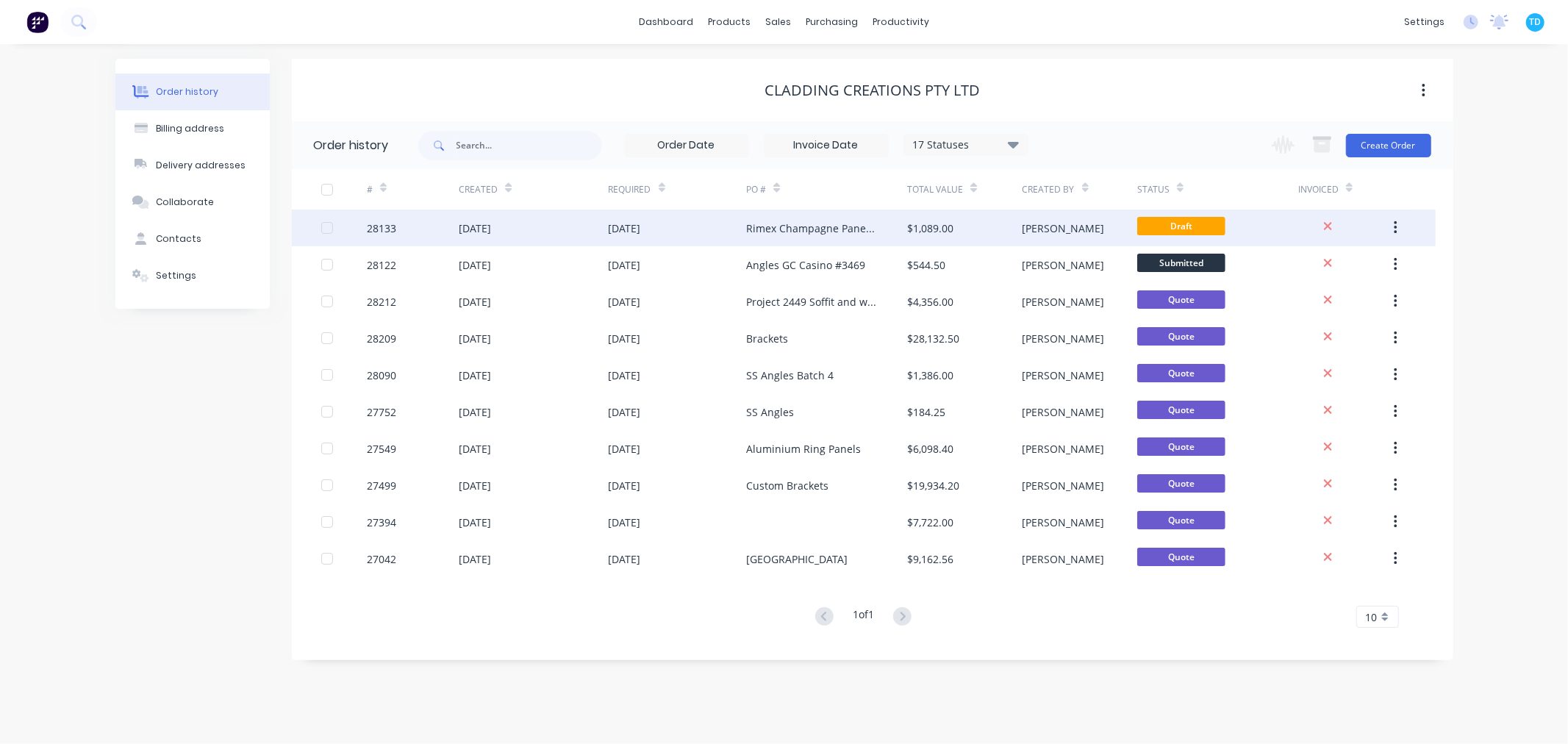
click at [792, 226] on div "Rimex Champagne Panels #3468" at bounding box center [812, 228] width 132 height 15
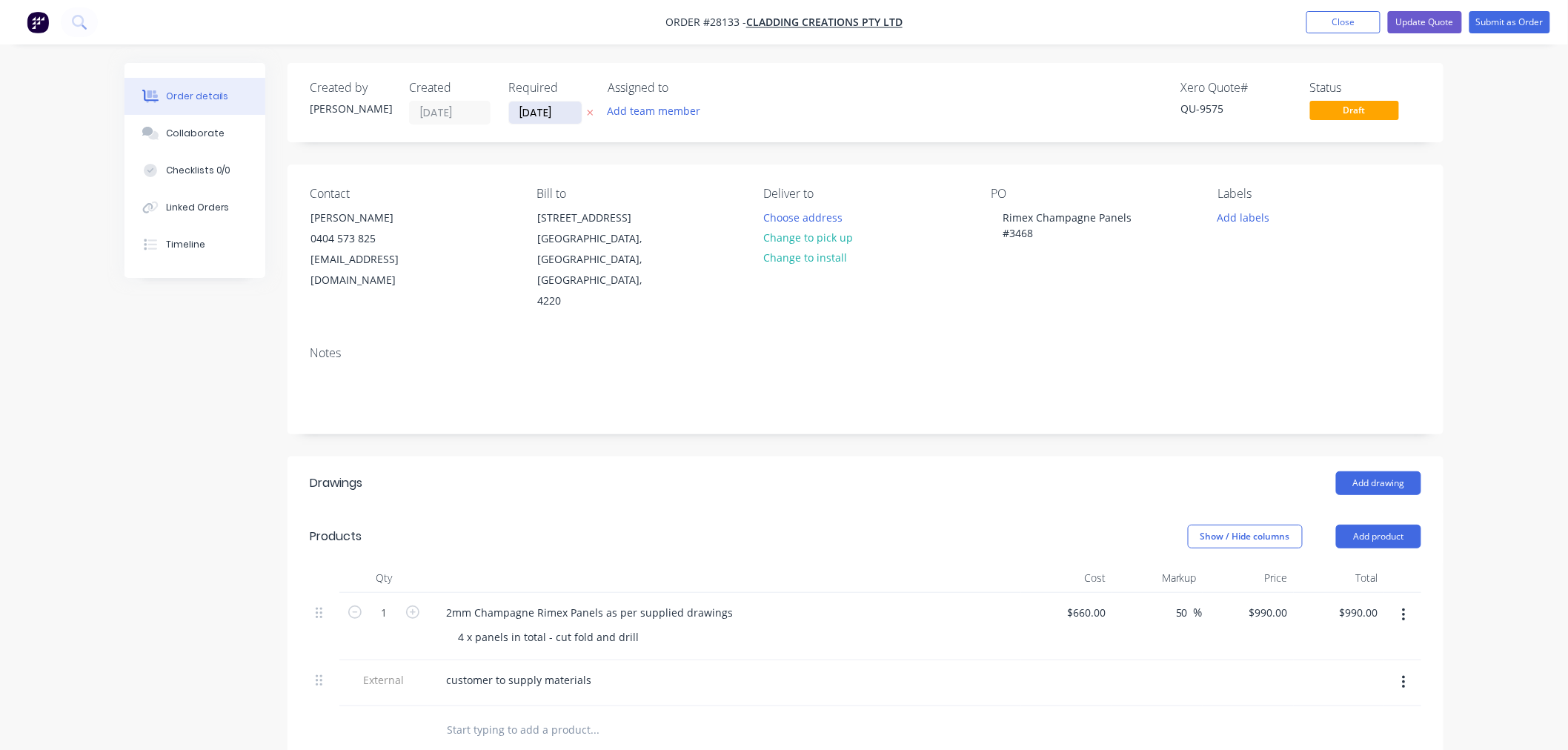
click at [559, 112] on input "[DATE]" at bounding box center [545, 113] width 72 height 22
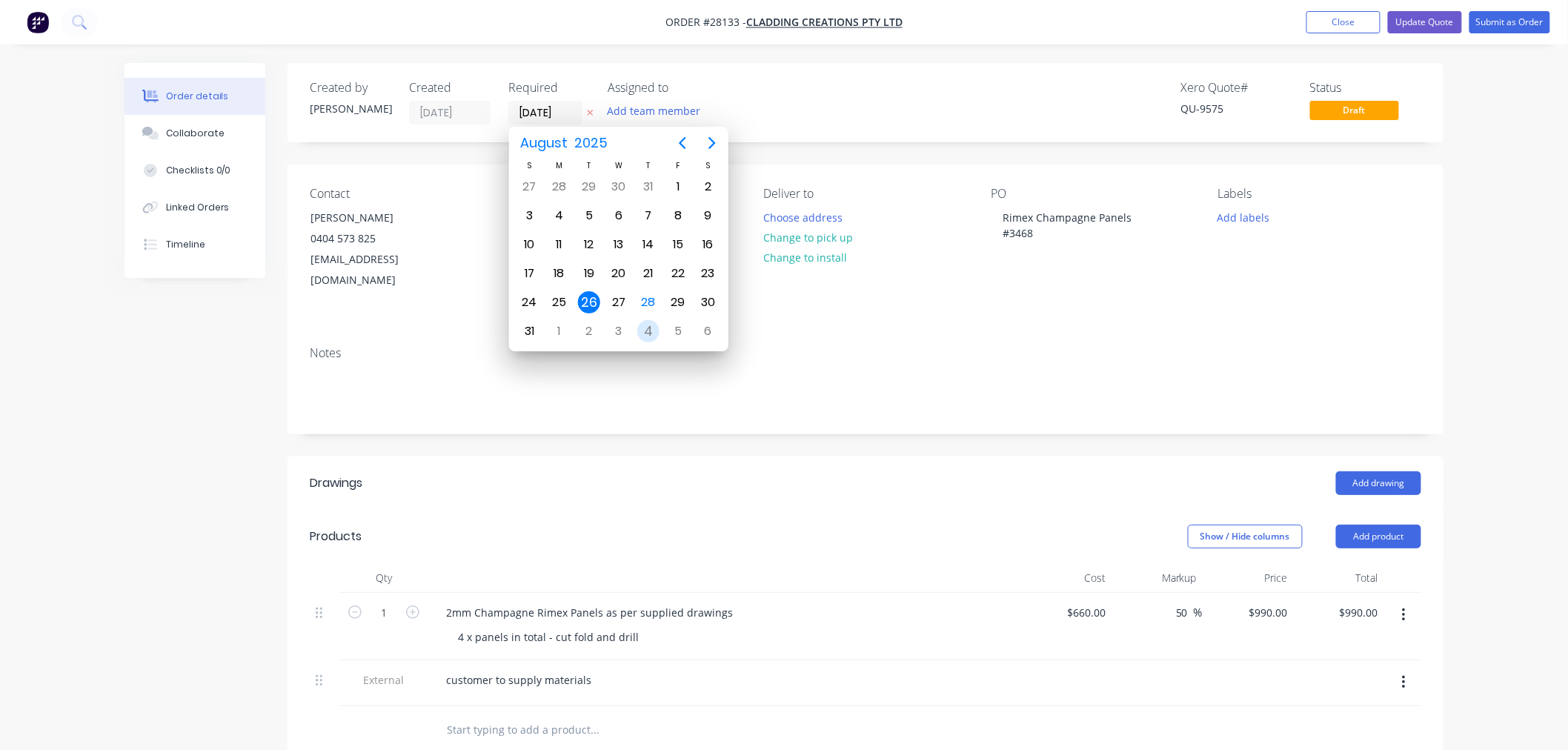
click at [646, 327] on div "4" at bounding box center [648, 332] width 22 height 22
type input "[DATE]"
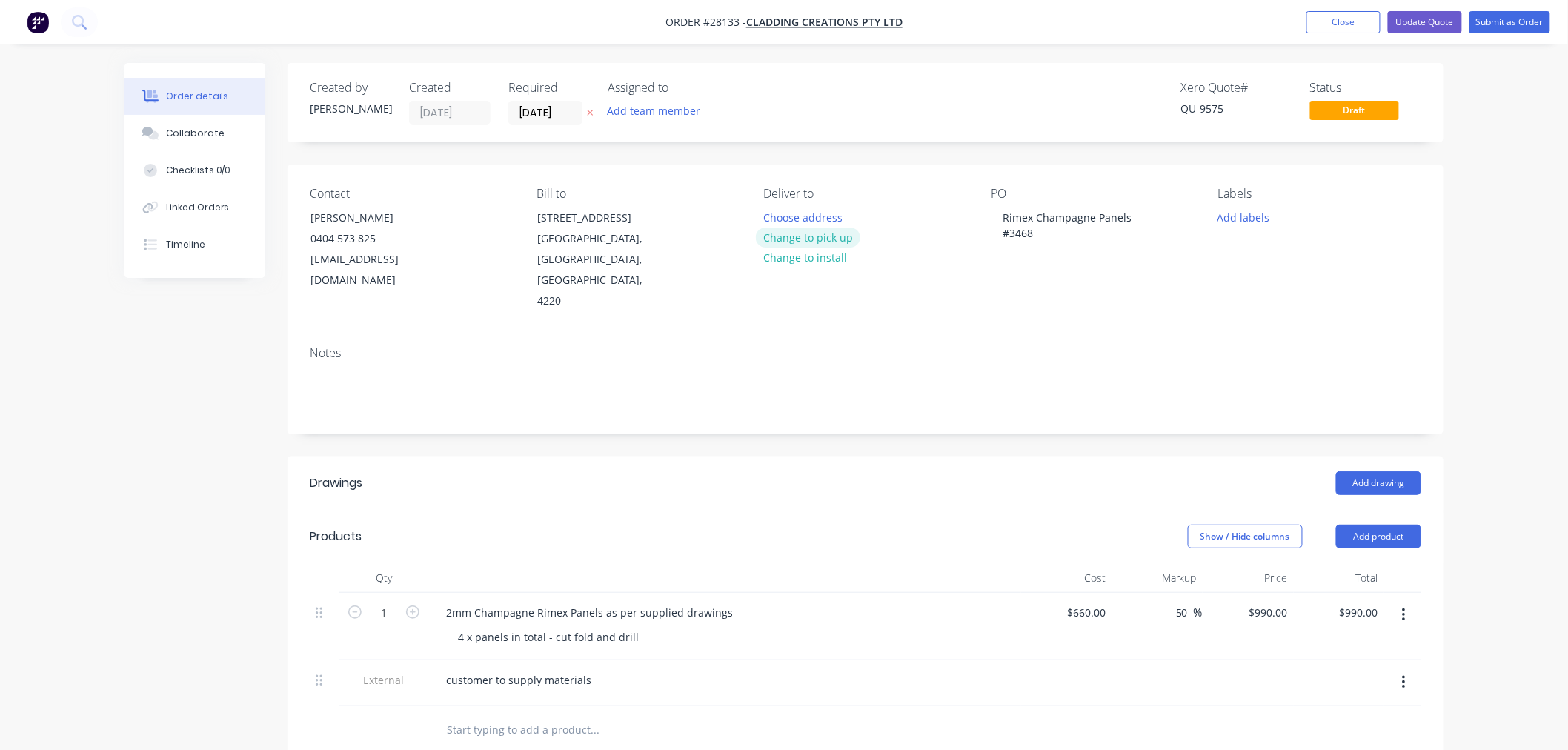
click at [811, 236] on button "Change to pick up" at bounding box center [808, 237] width 105 height 20
click at [1498, 19] on button "Submit as Order" at bounding box center [1510, 22] width 81 height 22
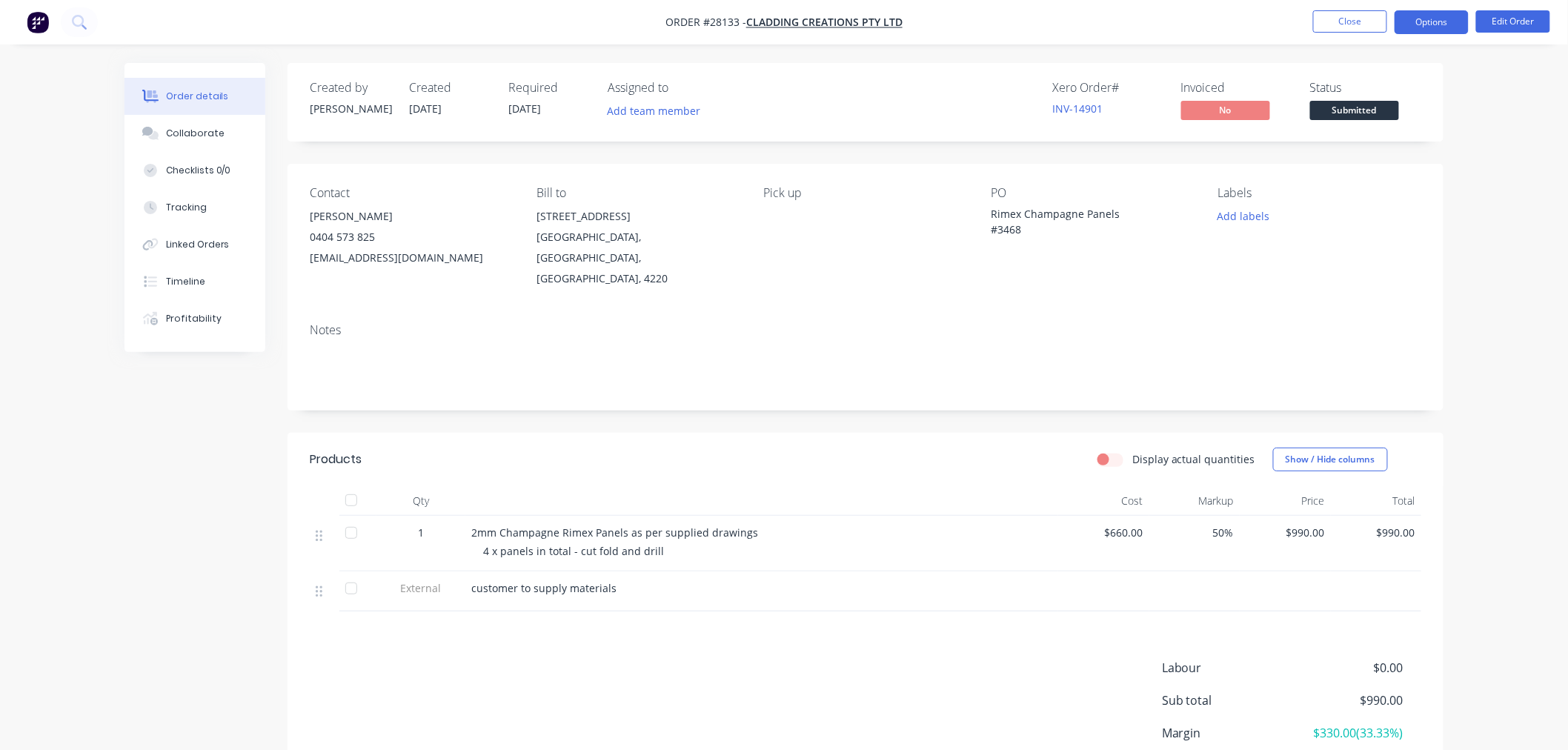
click at [1461, 20] on button "Options" at bounding box center [1432, 22] width 74 height 24
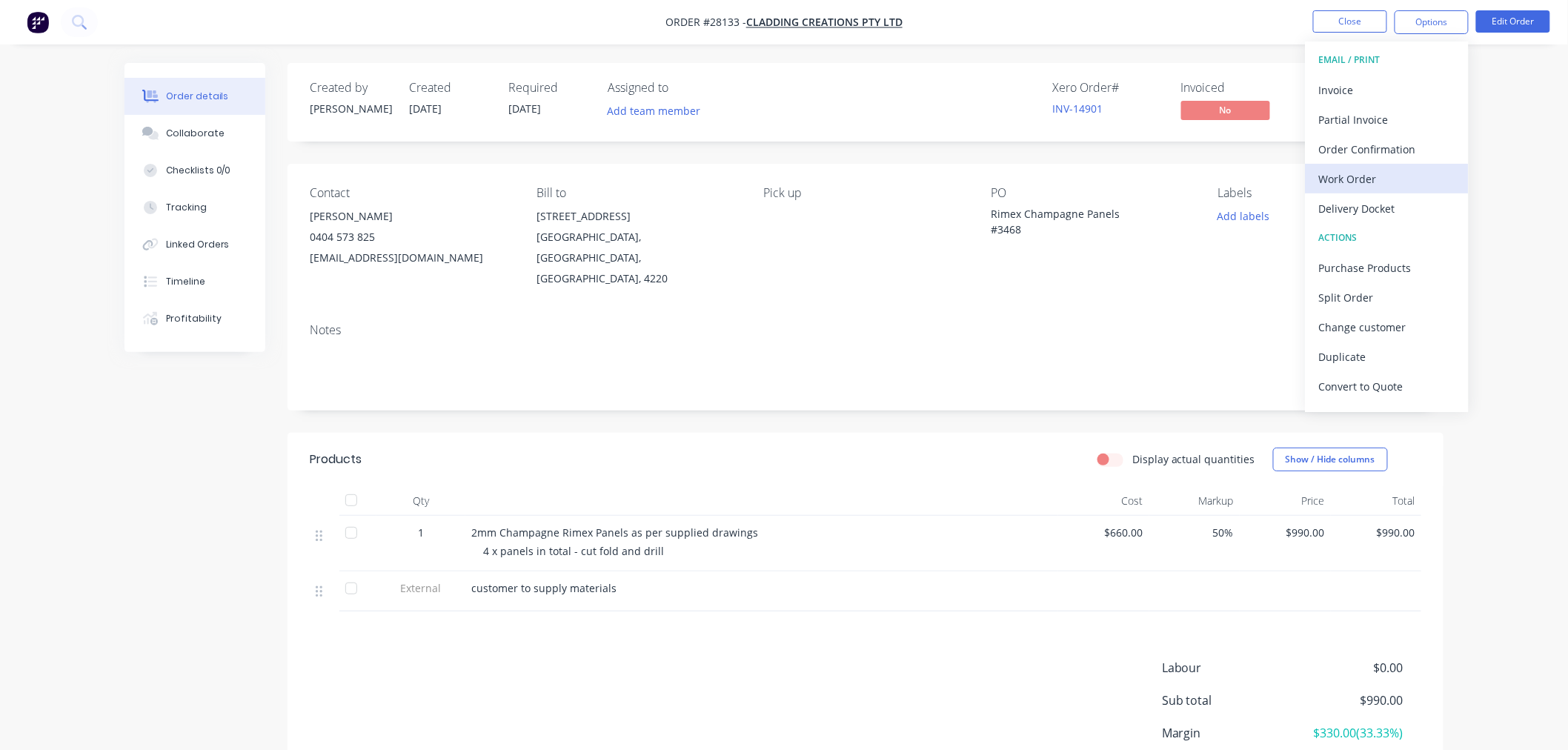
click at [1359, 180] on div "Work Order" at bounding box center [1387, 179] width 136 height 22
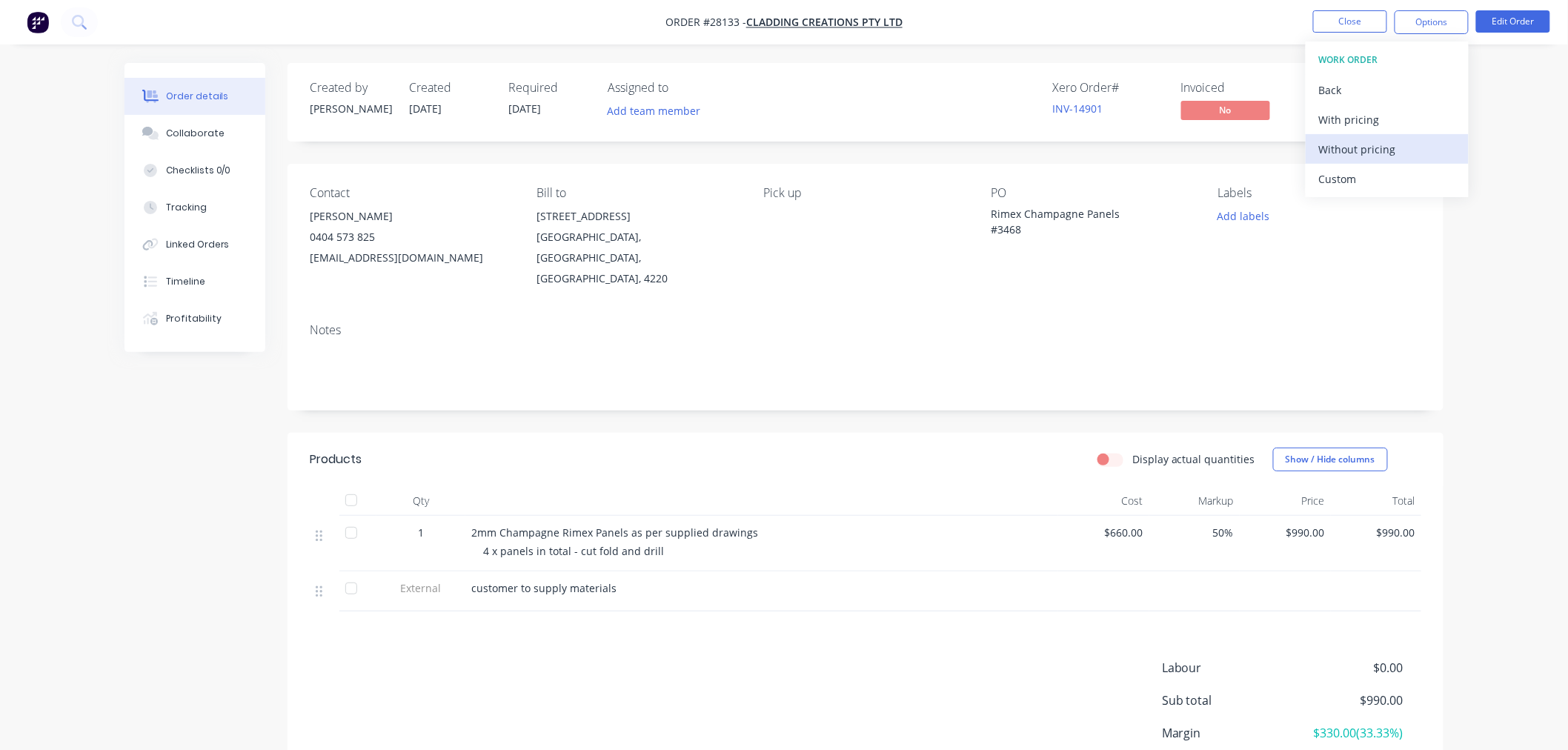
click at [1361, 151] on div "Without pricing" at bounding box center [1387, 150] width 136 height 22
drag, startPoint x: 1513, startPoint y: 202, endPoint x: 1519, endPoint y: 178, distance: 24.7
click at [1513, 202] on div "Order details Collaborate Checklists 0/0 Tracking Linked Orders Timeline Profit…" at bounding box center [784, 438] width 1568 height 875
click at [1276, 194] on div "Labels" at bounding box center [1319, 193] width 203 height 14
click at [1293, 185] on div "Contact [PERSON_NAME] 0404 573 825 [EMAIL_ADDRESS][DOMAIN_NAME] Bill to [STREET…" at bounding box center [866, 237] width 1156 height 147
